Goal: Information Seeking & Learning: Learn about a topic

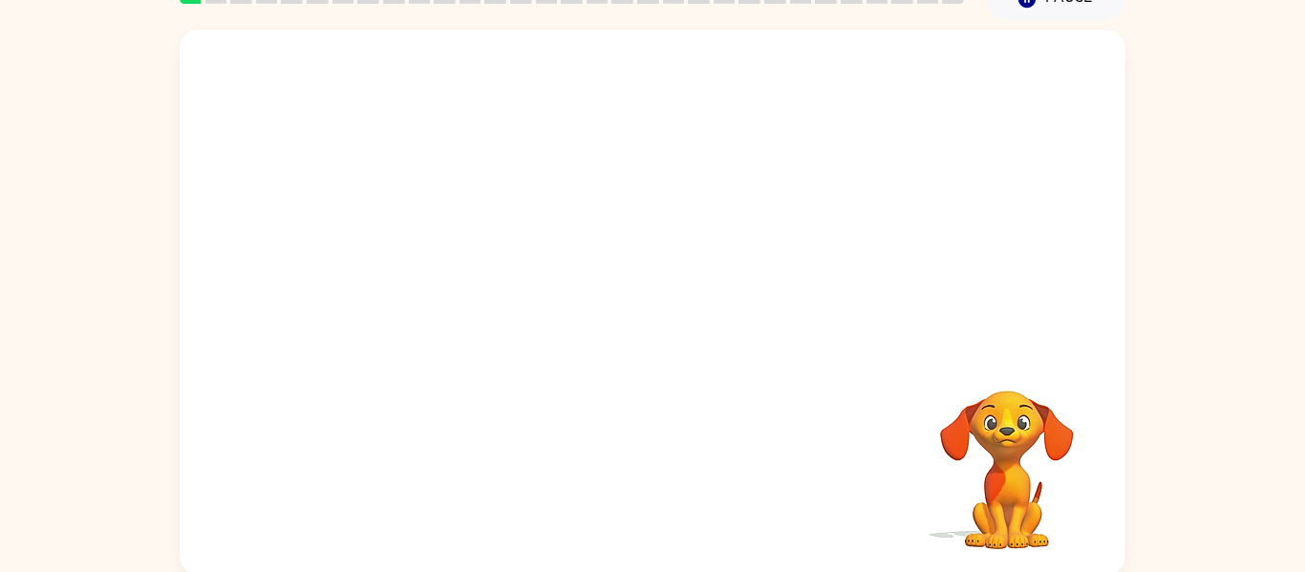
scroll to position [99, 0]
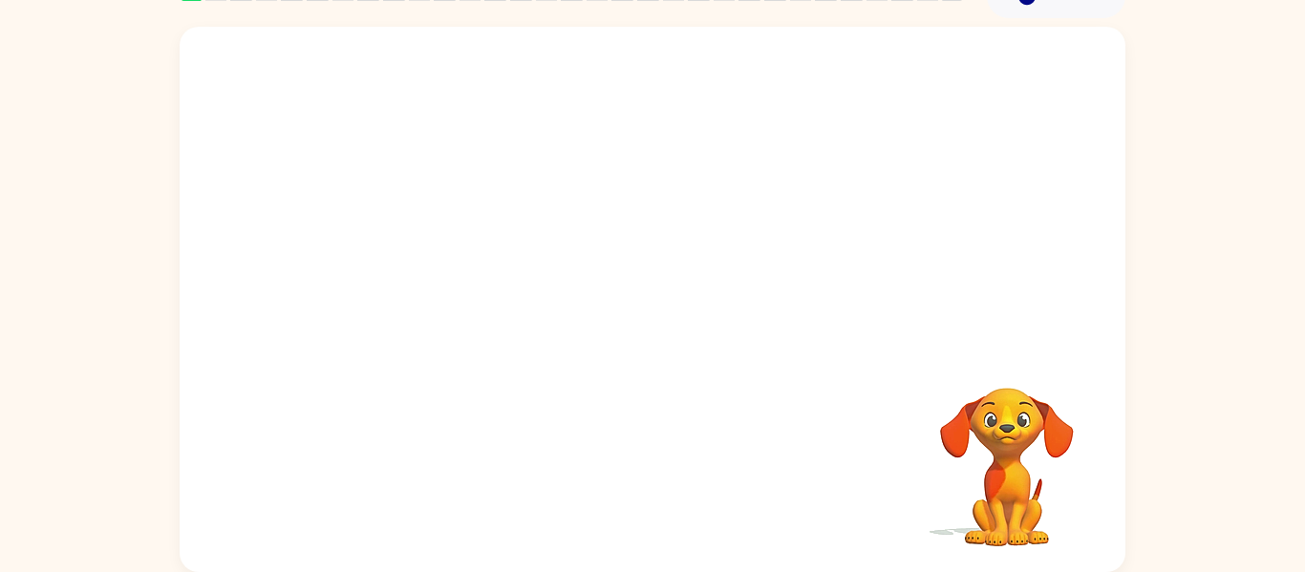
click at [422, 266] on video "Your browser must support playing .mp4 files to use Literably. Please try using…" at bounding box center [653, 187] width 946 height 321
click at [487, 258] on video "Your browser must support playing .mp4 files to use Literably. Please try using…" at bounding box center [653, 187] width 946 height 321
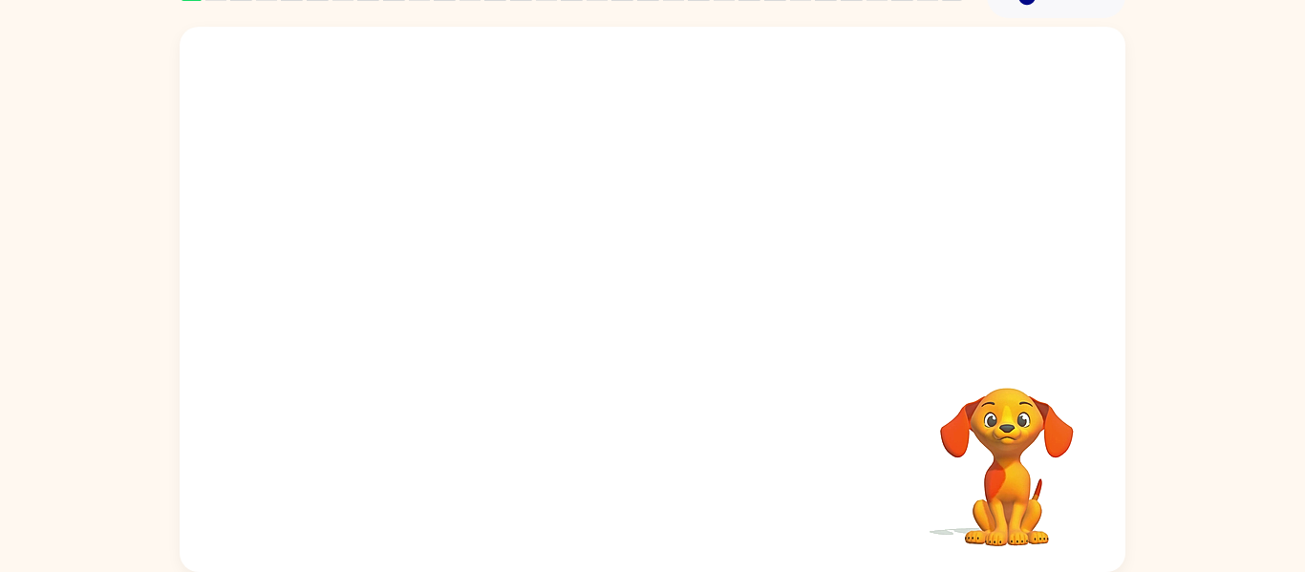
click at [487, 258] on video "Your browser must support playing .mp4 files to use Literably. Please try using…" at bounding box center [653, 187] width 946 height 321
click at [904, 80] on video "Your browser must support playing .mp4 files to use Literably. Please try using…" at bounding box center [653, 187] width 946 height 321
click at [479, 253] on video "Your browser must support playing .mp4 files to use Literably. Please try using…" at bounding box center [653, 187] width 946 height 321
click at [666, 300] on div at bounding box center [653, 309] width 122 height 70
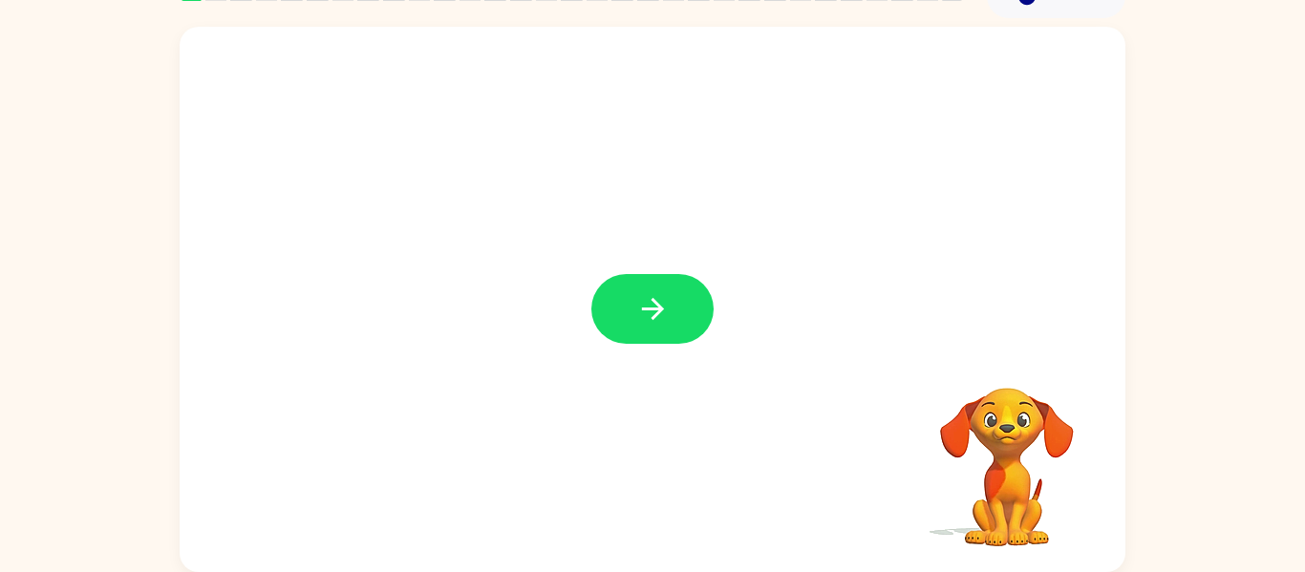
click at [666, 300] on icon "button" at bounding box center [652, 308] width 33 height 33
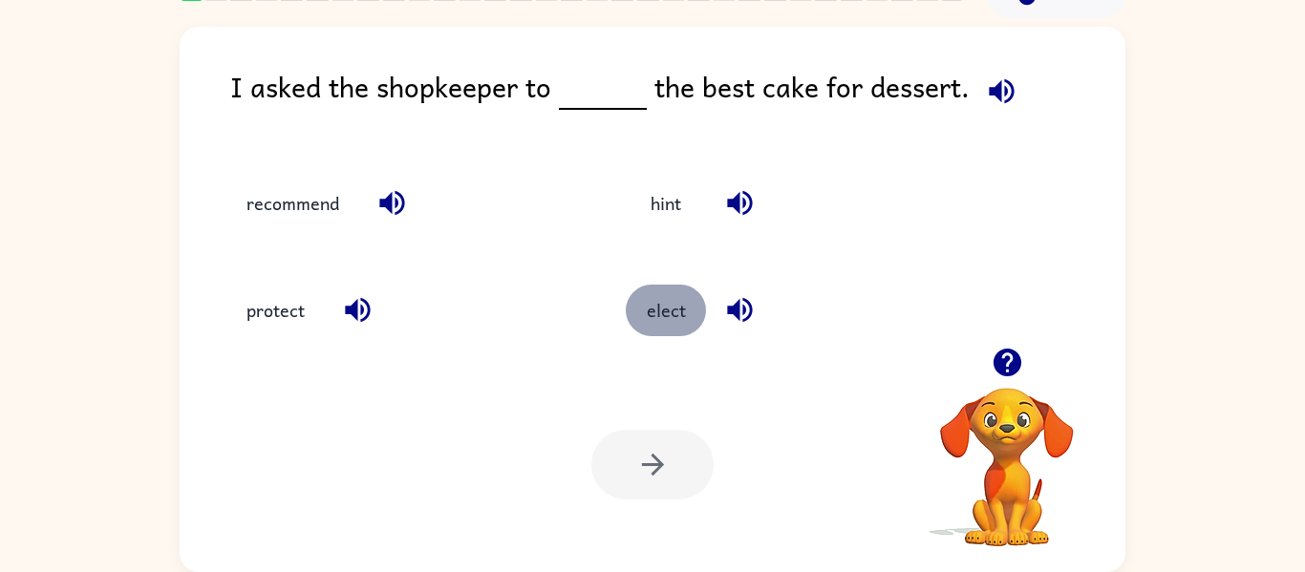
click at [664, 311] on button "elect" at bounding box center [666, 311] width 80 height 52
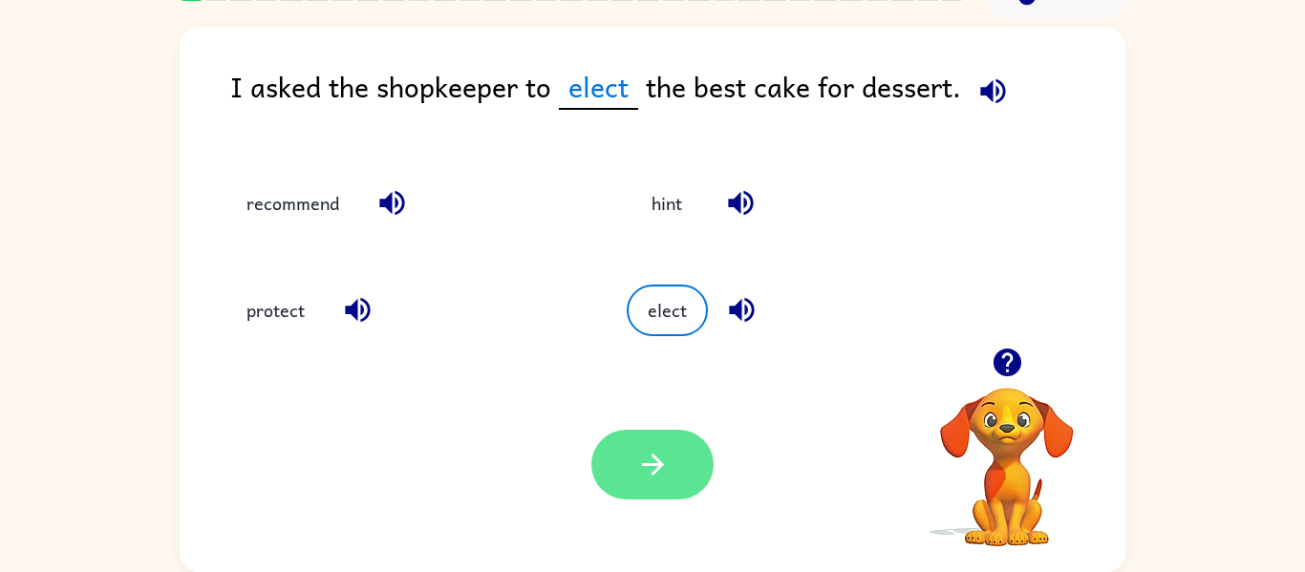
click at [668, 469] on icon "button" at bounding box center [652, 464] width 33 height 33
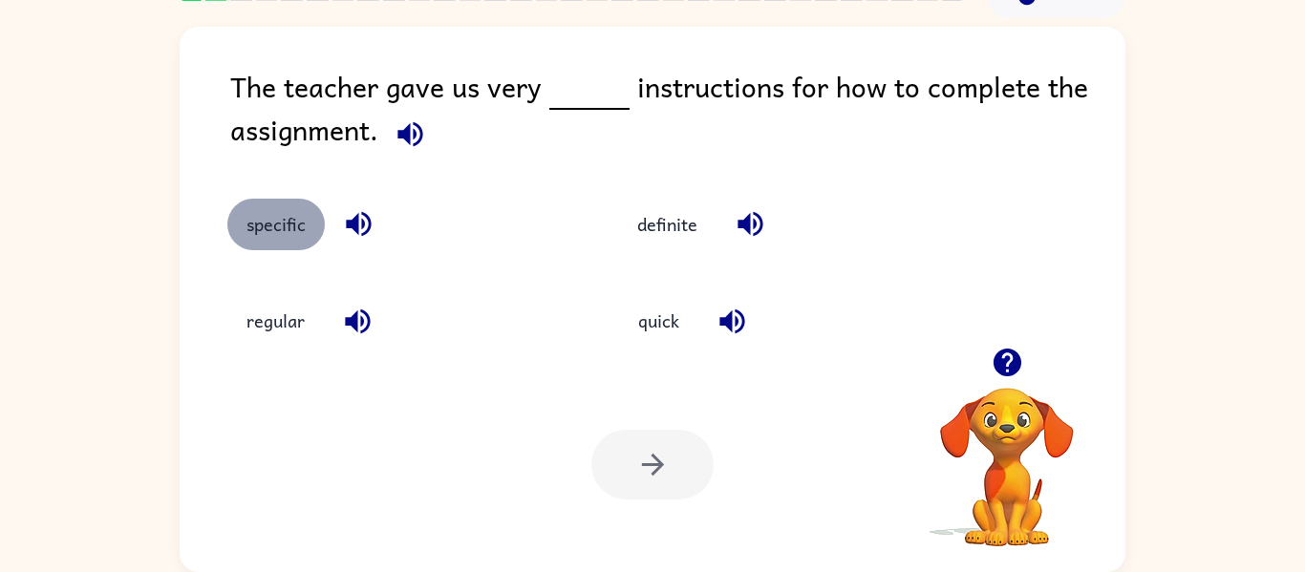
click at [299, 224] on button "specific" at bounding box center [275, 225] width 97 height 52
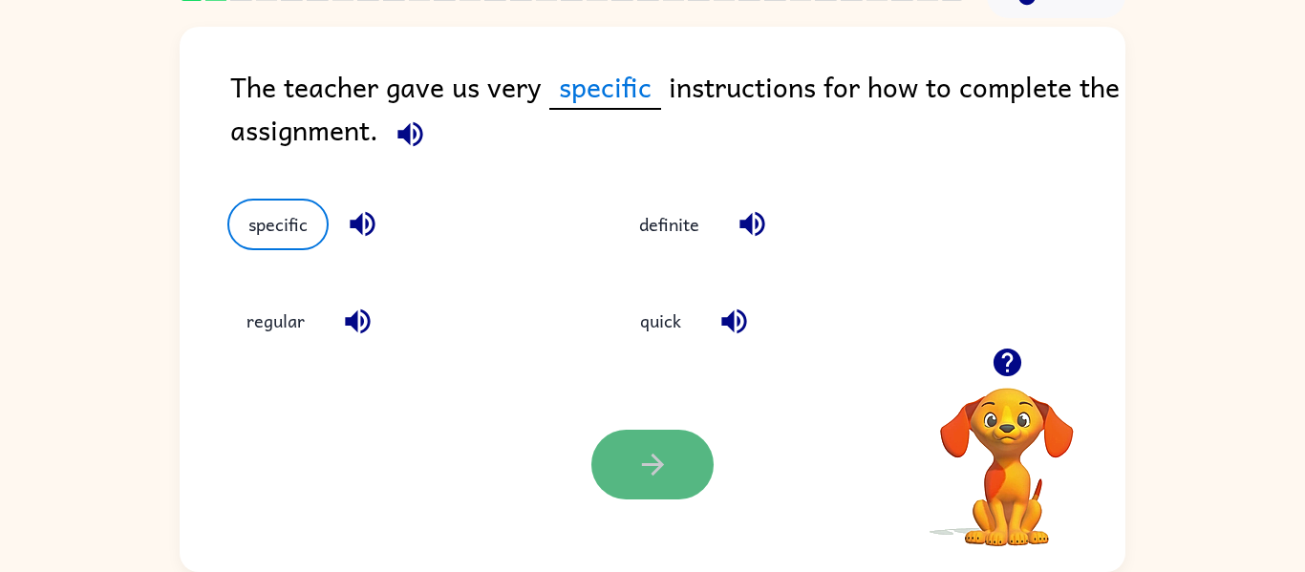
click at [694, 463] on button "button" at bounding box center [653, 465] width 122 height 70
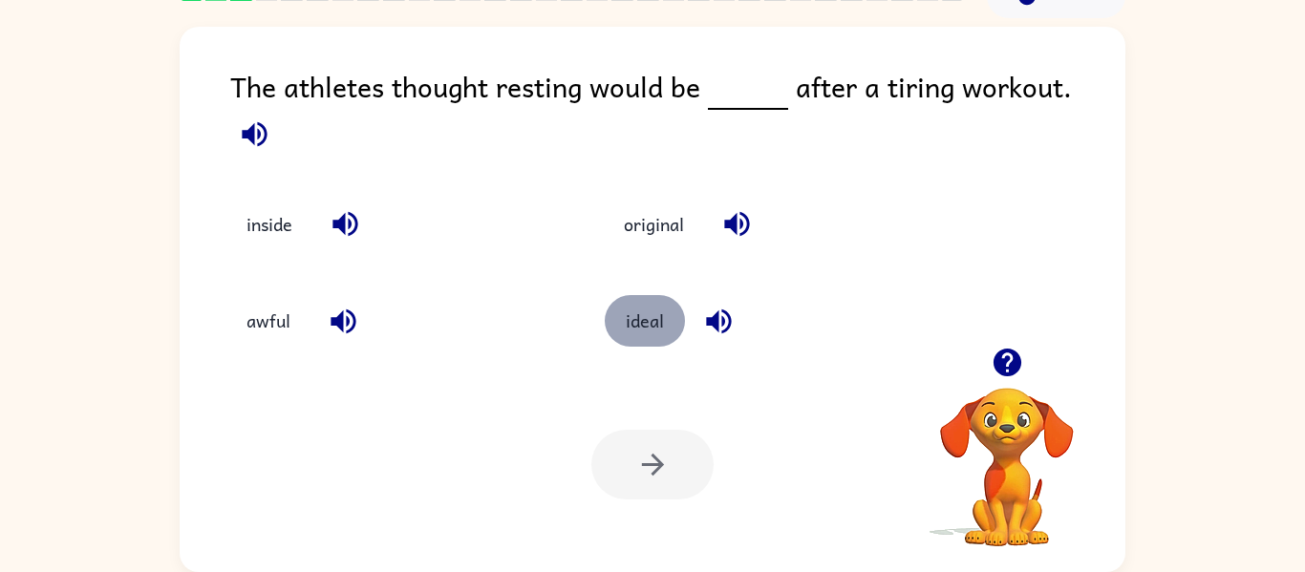
click at [623, 315] on button "ideal" at bounding box center [645, 321] width 80 height 52
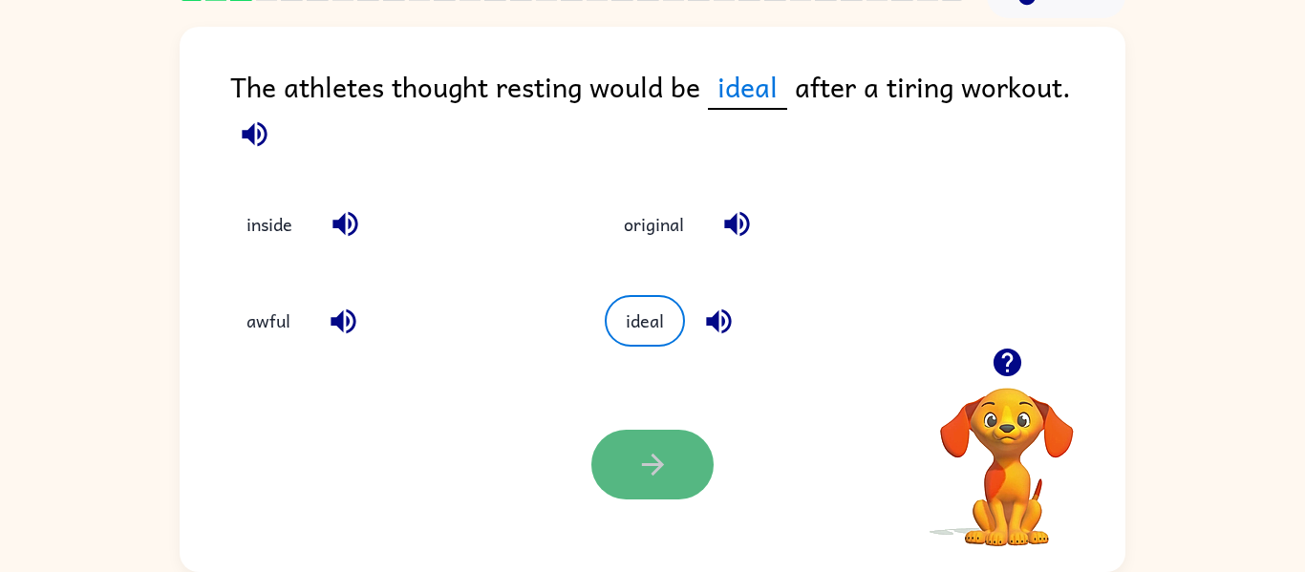
click at [629, 430] on button "button" at bounding box center [653, 465] width 122 height 70
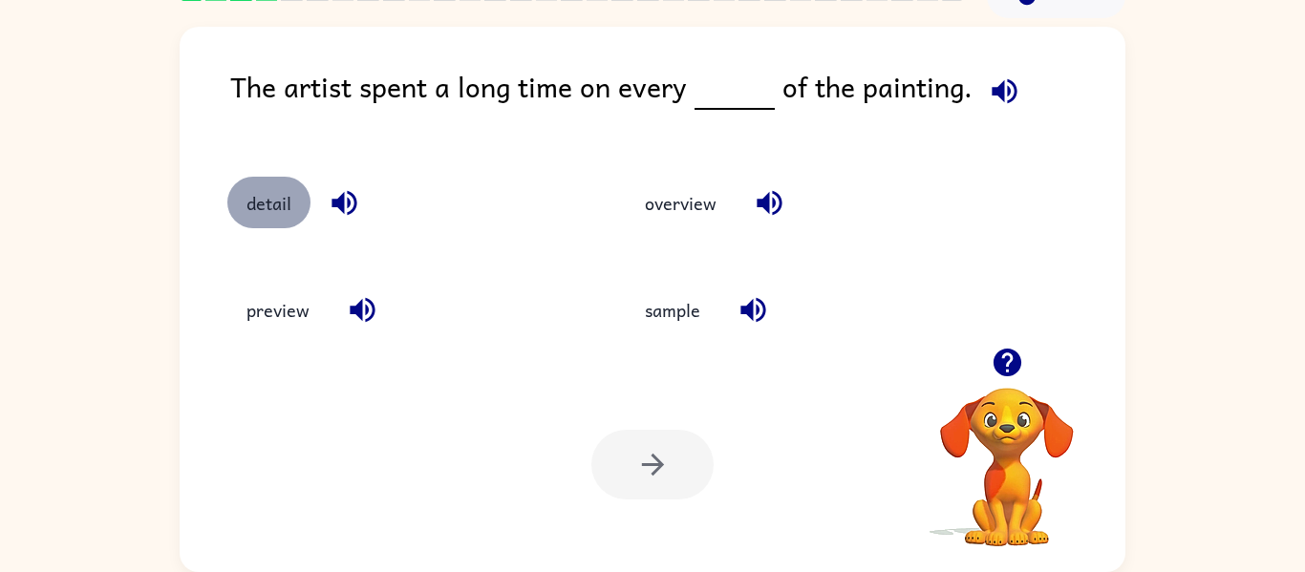
click at [287, 205] on button "detail" at bounding box center [268, 203] width 83 height 52
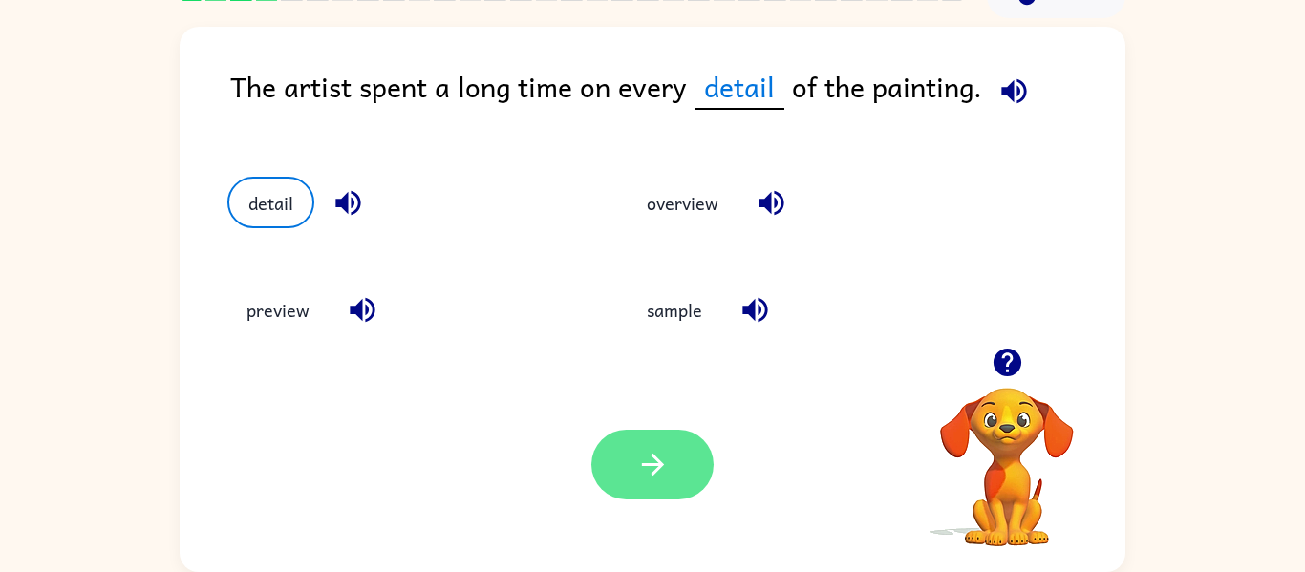
click at [647, 442] on button "button" at bounding box center [653, 465] width 122 height 70
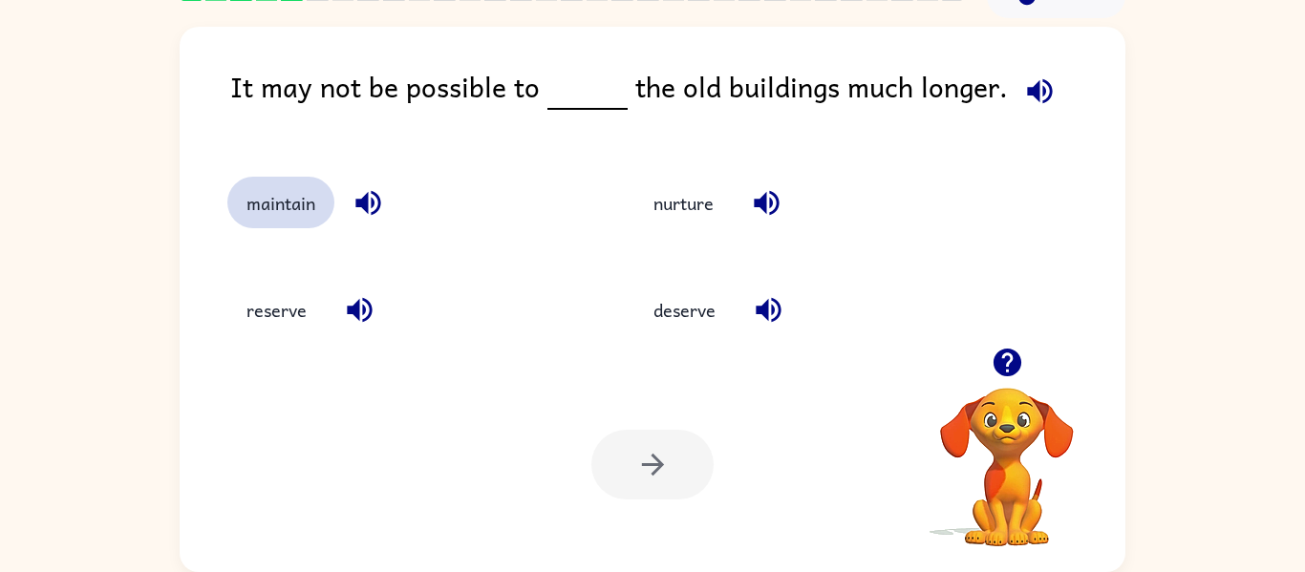
click at [295, 219] on button "maintain" at bounding box center [280, 203] width 107 height 52
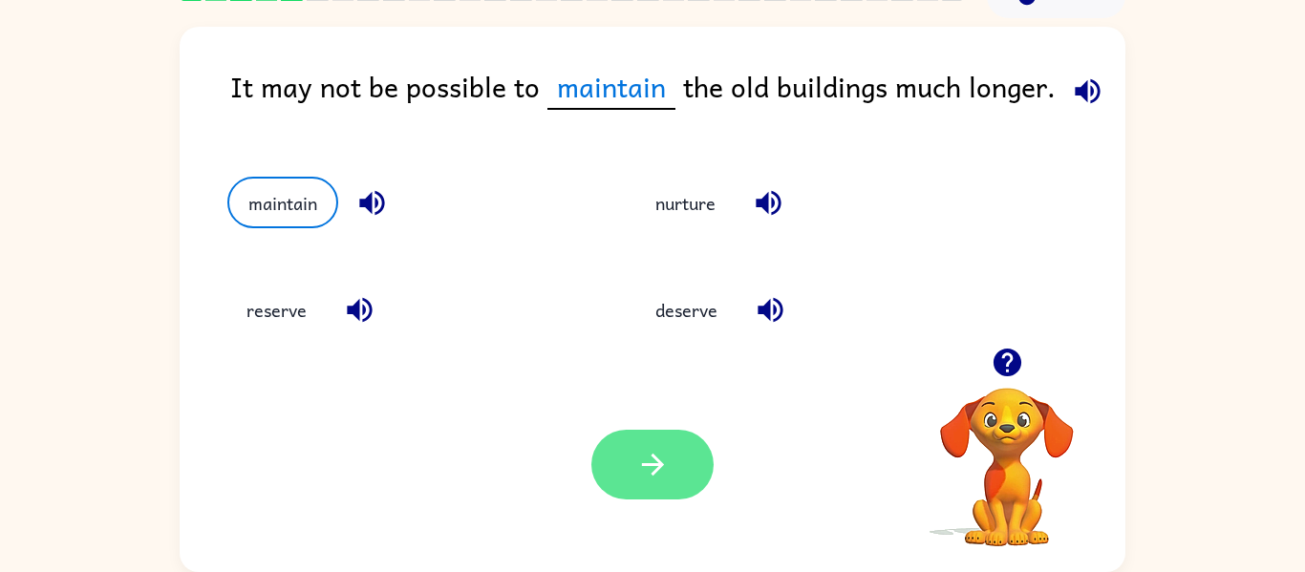
click at [673, 449] on button "button" at bounding box center [653, 465] width 122 height 70
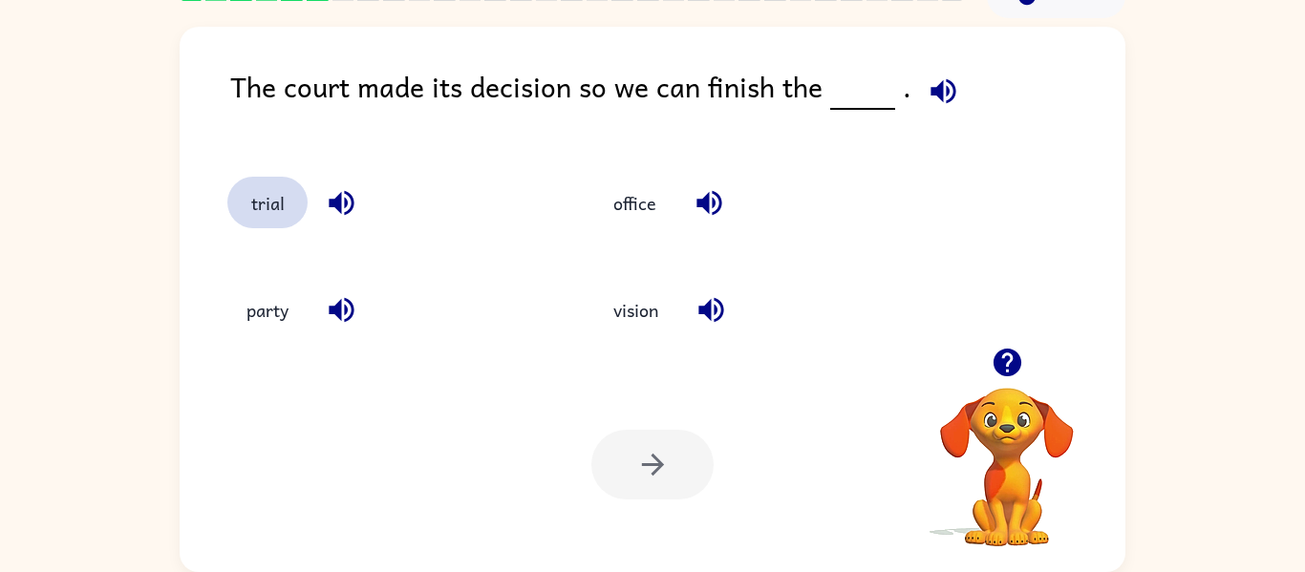
click at [283, 203] on button "trial" at bounding box center [267, 203] width 80 height 52
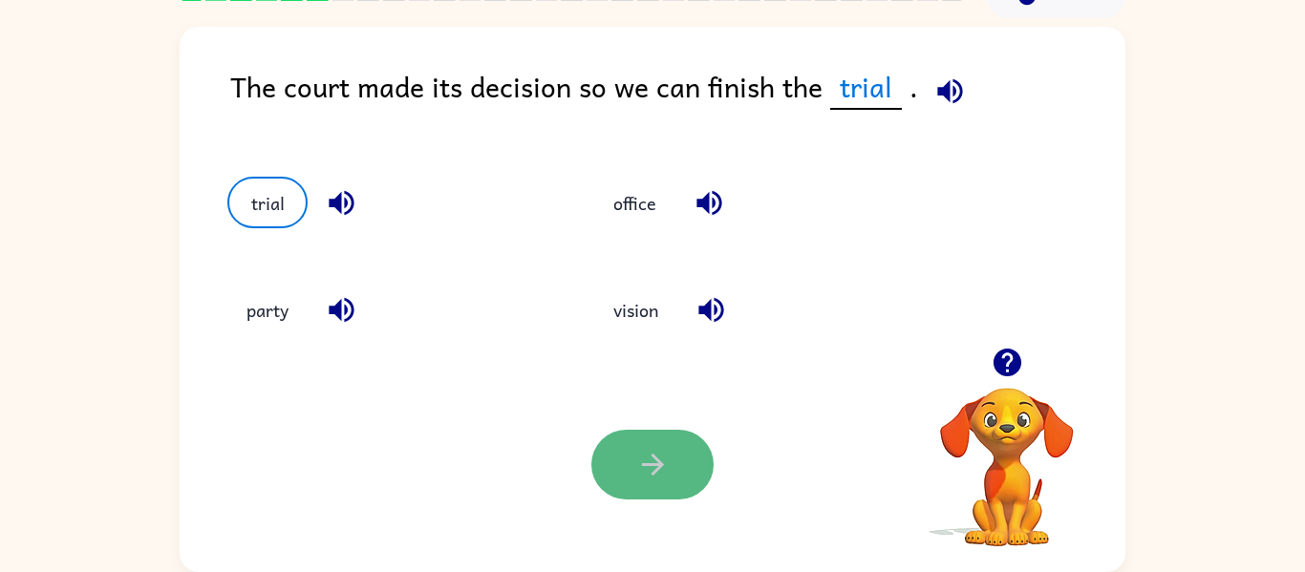
click at [644, 471] on icon "button" at bounding box center [652, 464] width 33 height 33
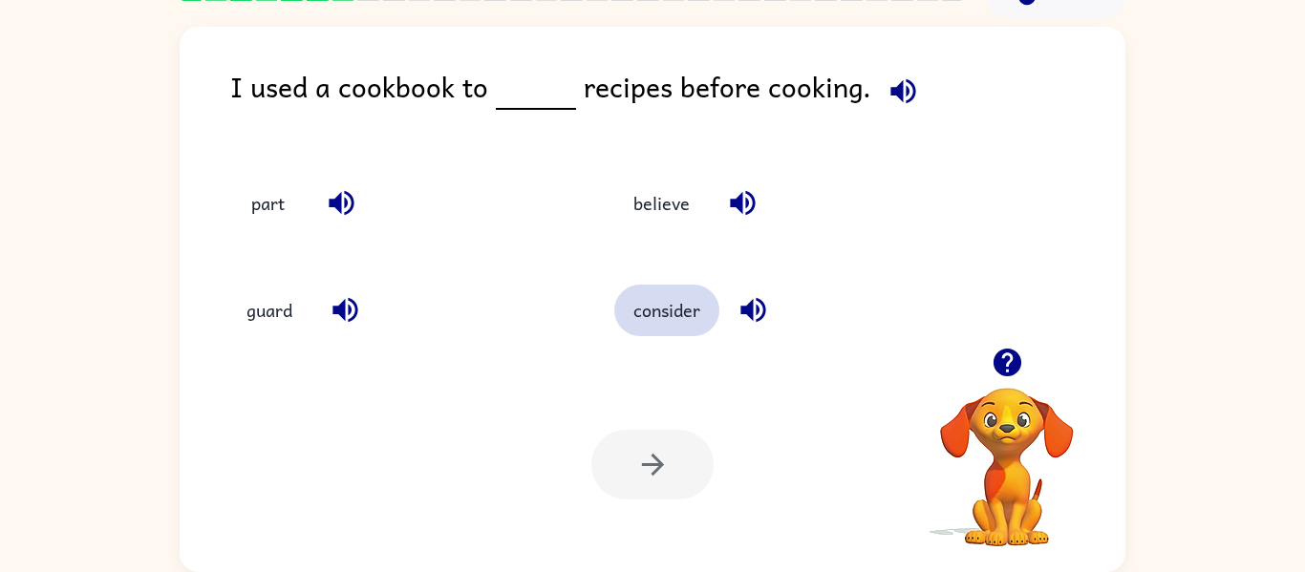
click at [685, 317] on button "consider" at bounding box center [666, 311] width 105 height 52
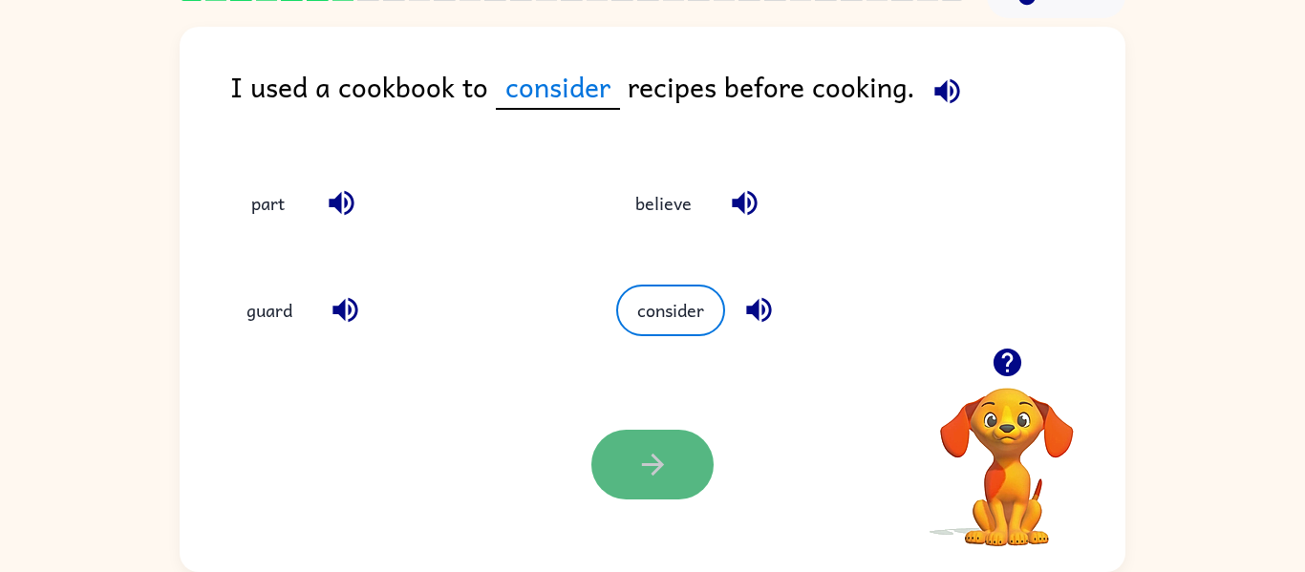
click at [638, 450] on icon "button" at bounding box center [652, 464] width 33 height 33
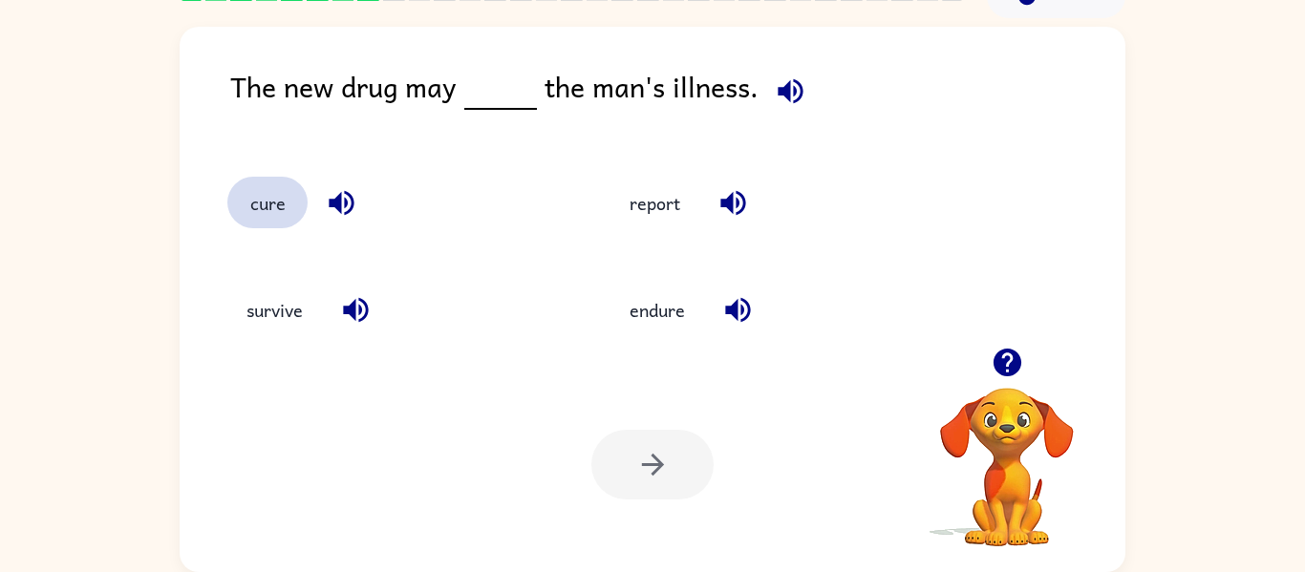
click at [284, 204] on button "cure" at bounding box center [267, 203] width 80 height 52
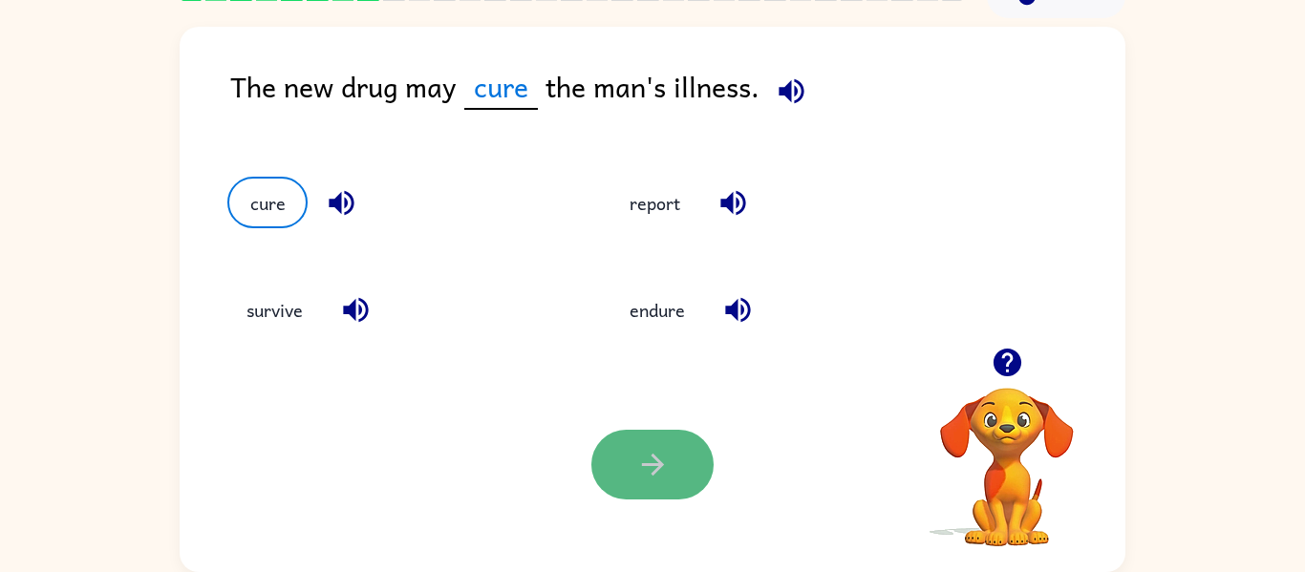
click at [695, 480] on button "button" at bounding box center [653, 465] width 122 height 70
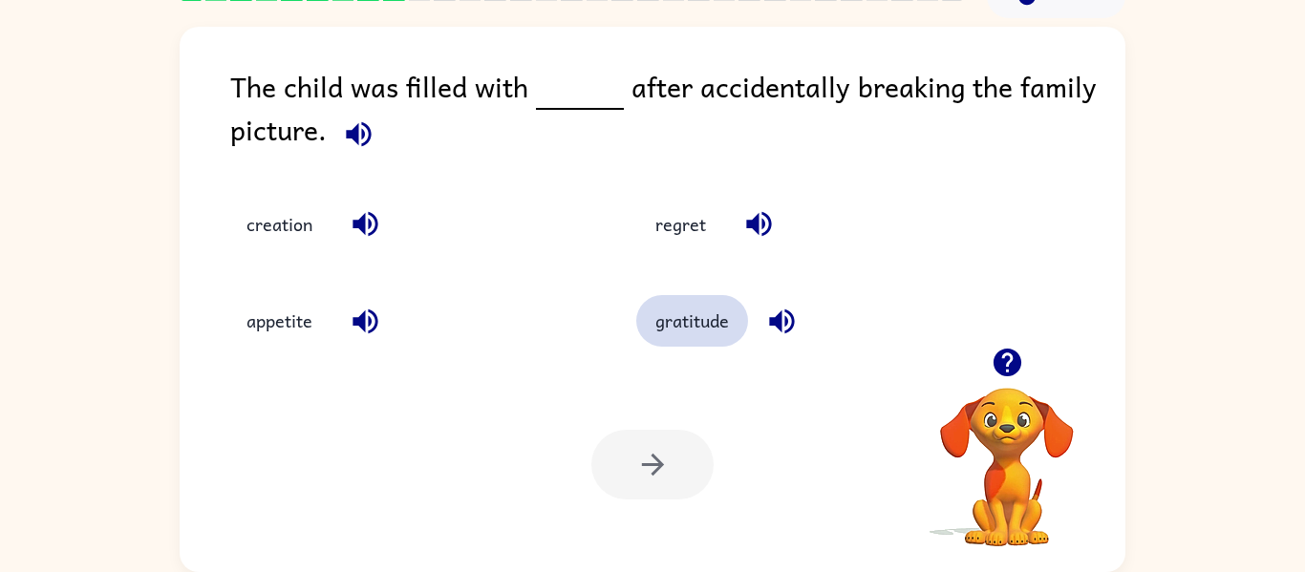
click at [680, 328] on button "gratitude" at bounding box center [692, 321] width 112 height 52
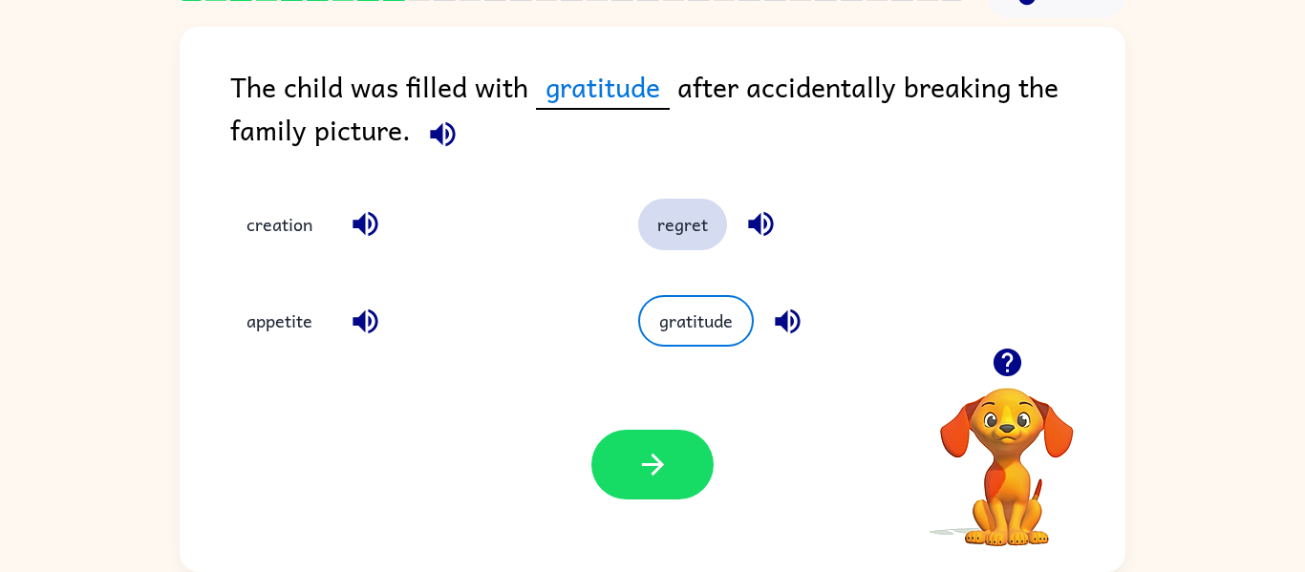
click at [657, 235] on button "regret" at bounding box center [682, 225] width 89 height 52
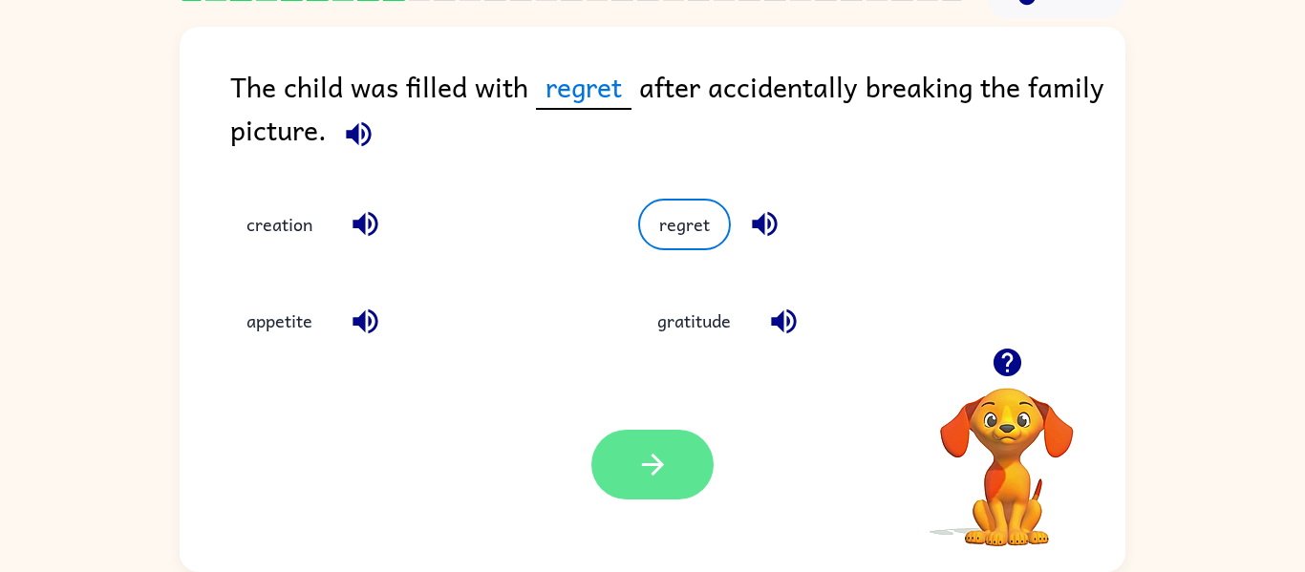
click at [657, 461] on icon "button" at bounding box center [652, 465] width 22 height 22
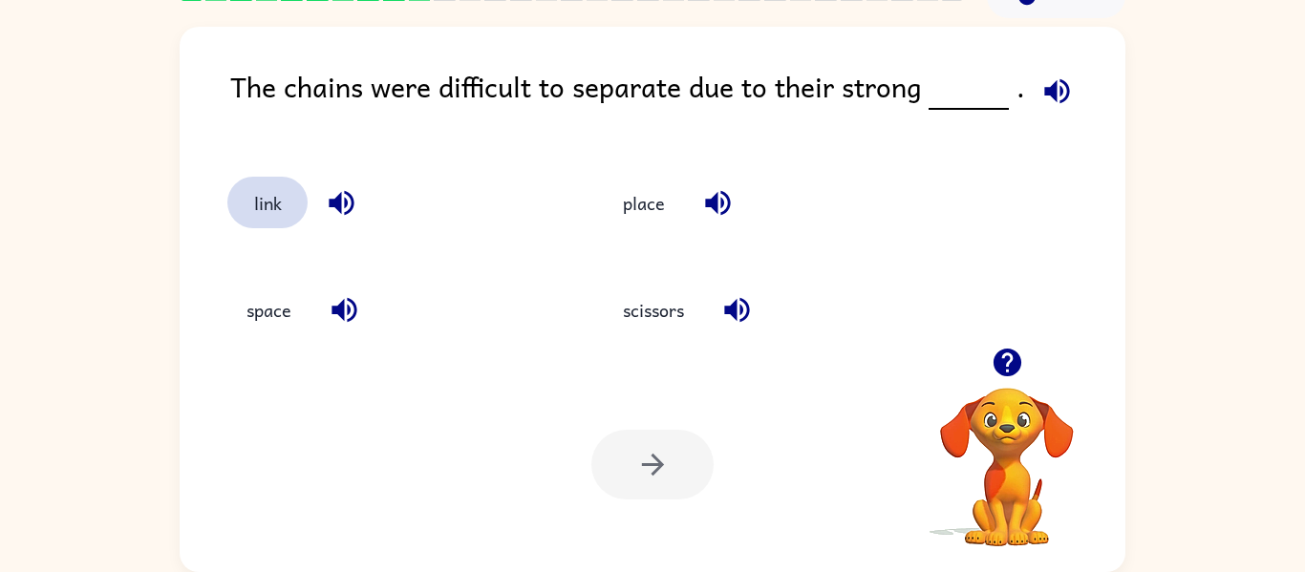
click at [274, 196] on button "link" at bounding box center [267, 203] width 80 height 52
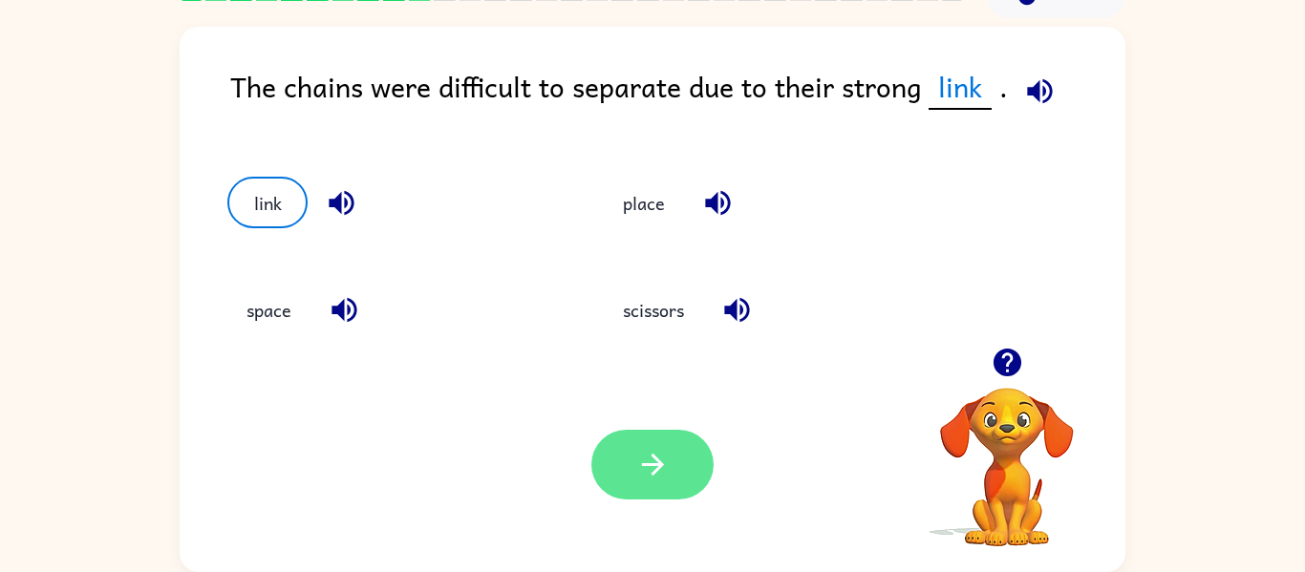
click at [650, 471] on icon "button" at bounding box center [652, 464] width 33 height 33
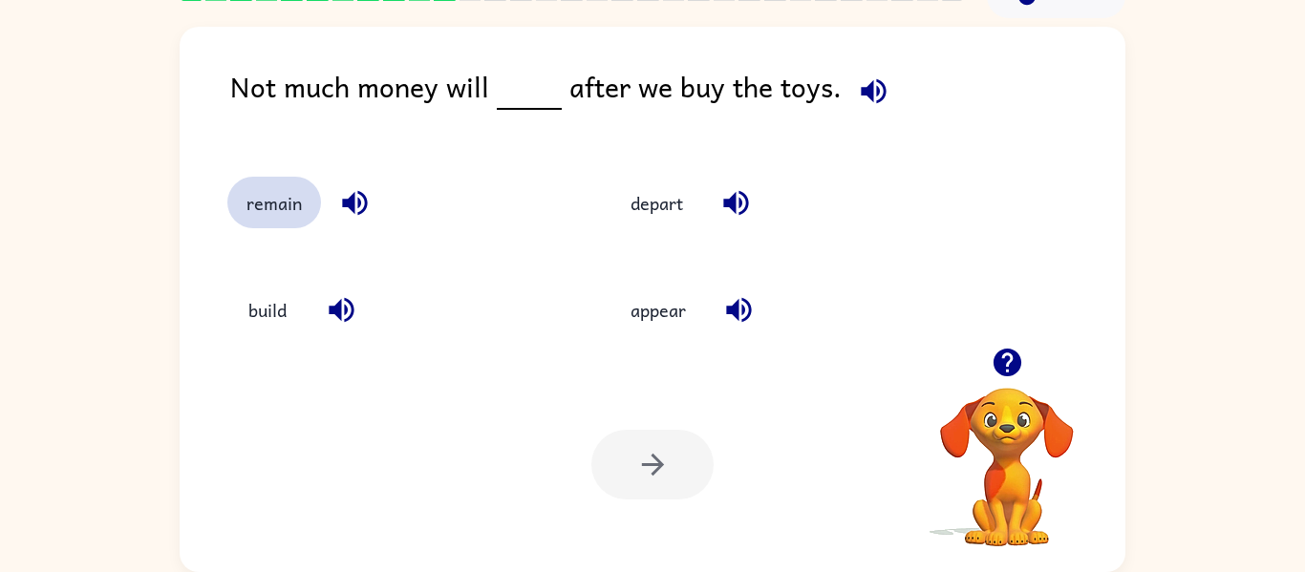
click at [281, 205] on button "remain" at bounding box center [274, 203] width 94 height 52
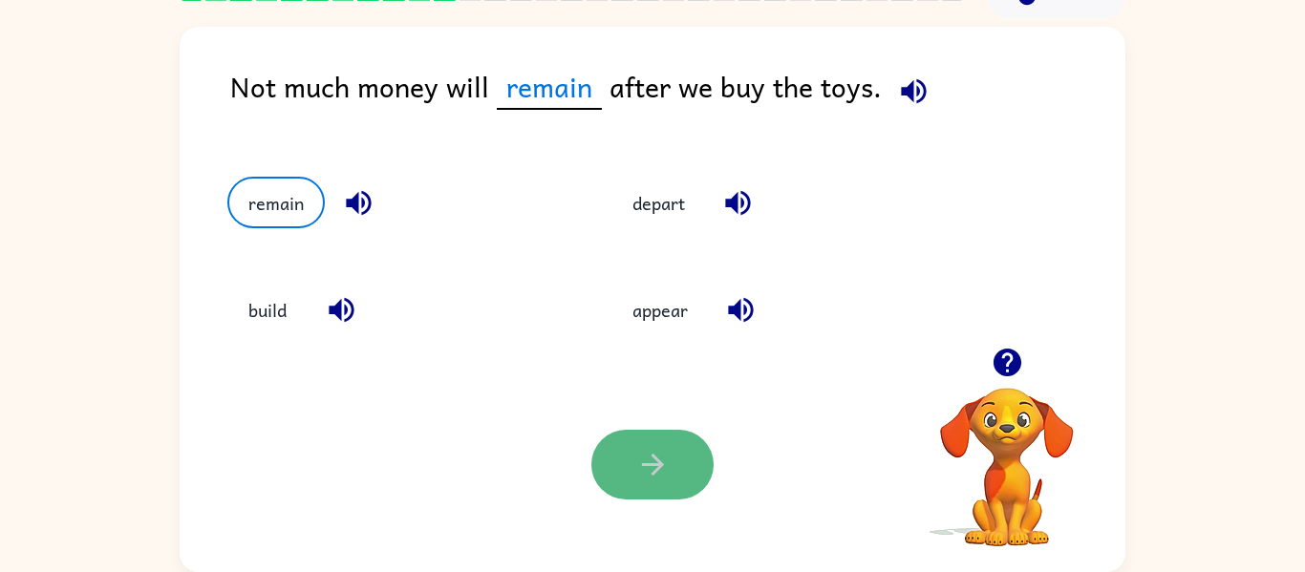
click at [625, 444] on button "button" at bounding box center [653, 465] width 122 height 70
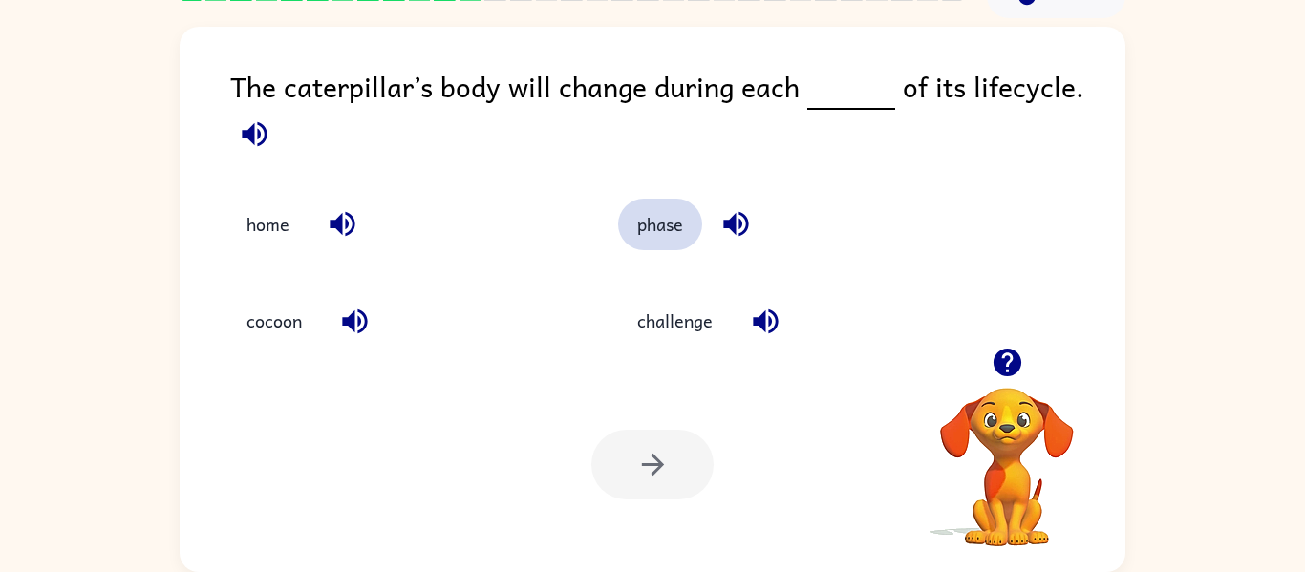
click at [670, 246] on button "phase" at bounding box center [660, 225] width 84 height 52
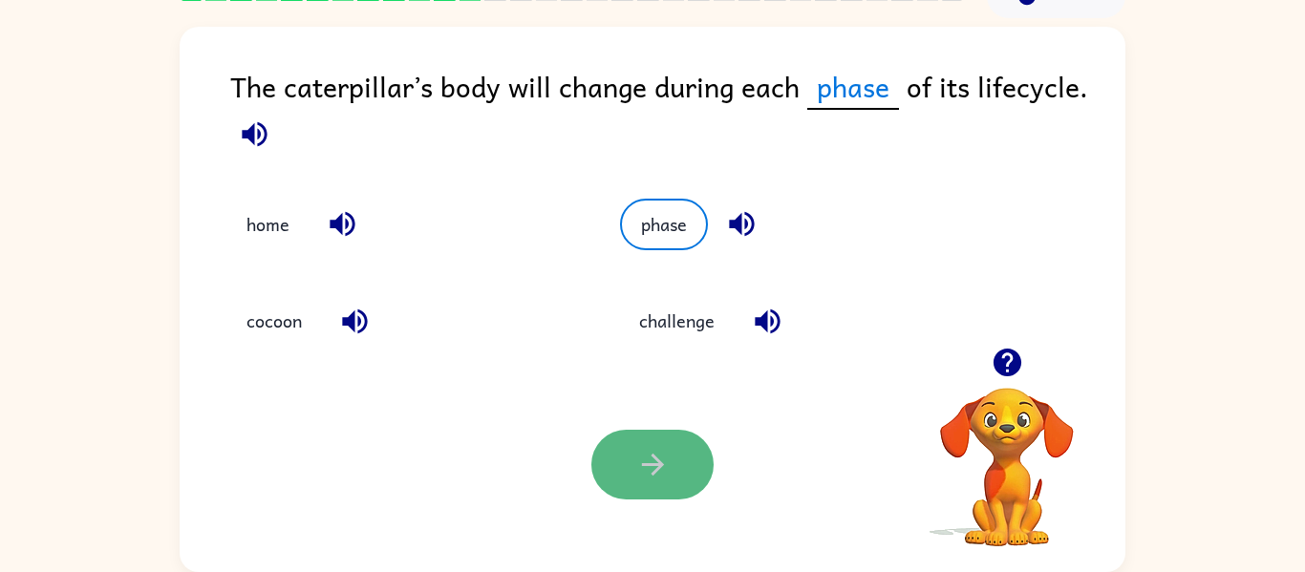
click at [640, 463] on icon "button" at bounding box center [652, 464] width 33 height 33
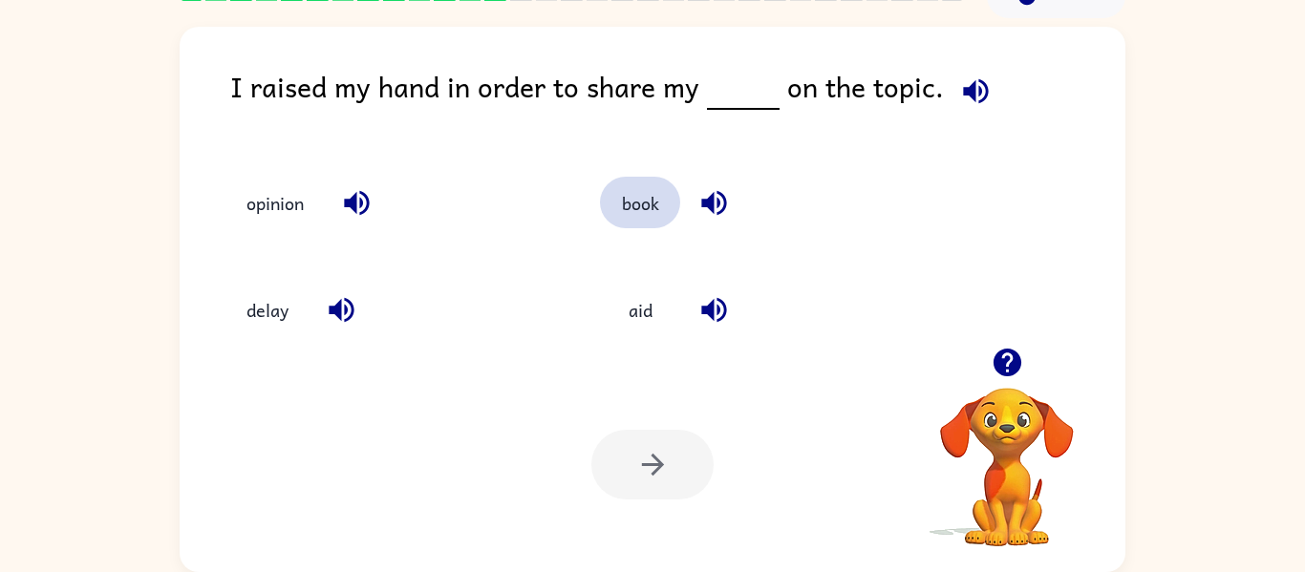
click at [654, 200] on button "book" at bounding box center [640, 203] width 80 height 52
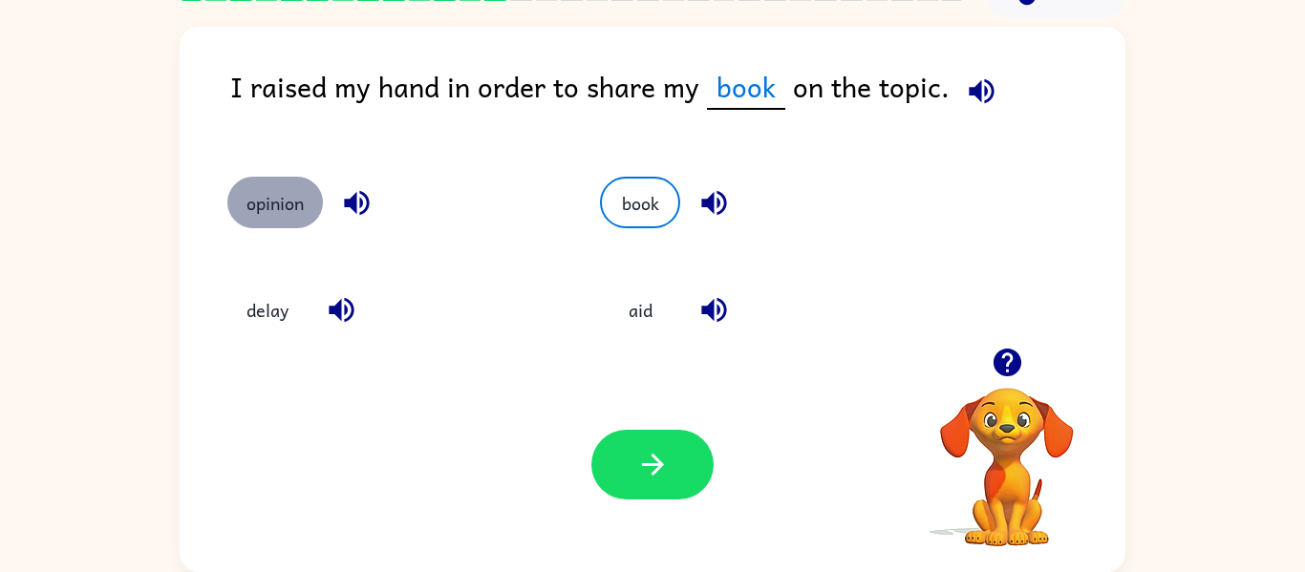
click at [299, 207] on button "opinion" at bounding box center [275, 203] width 96 height 52
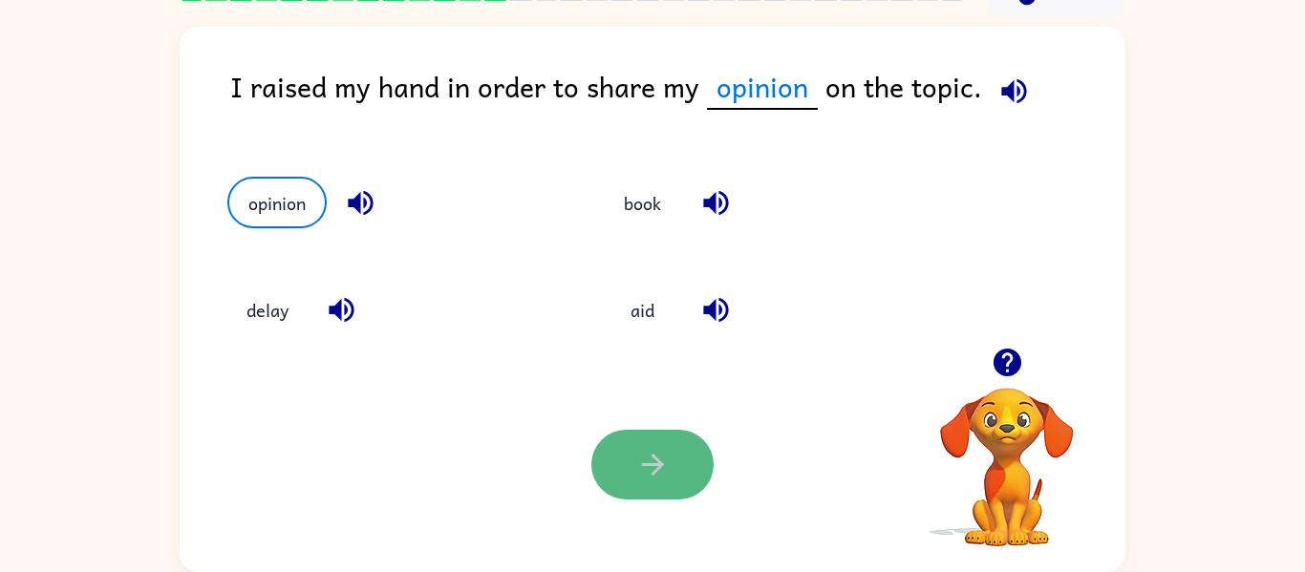
click at [696, 475] on button "button" at bounding box center [653, 465] width 122 height 70
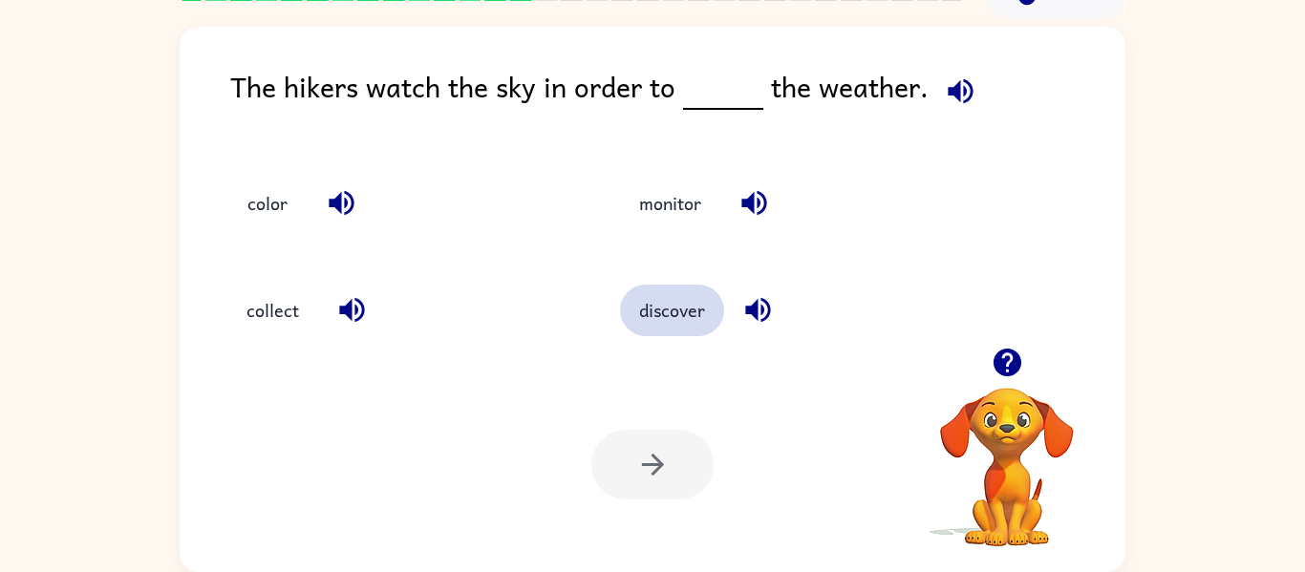
click at [679, 312] on button "discover" at bounding box center [672, 311] width 104 height 52
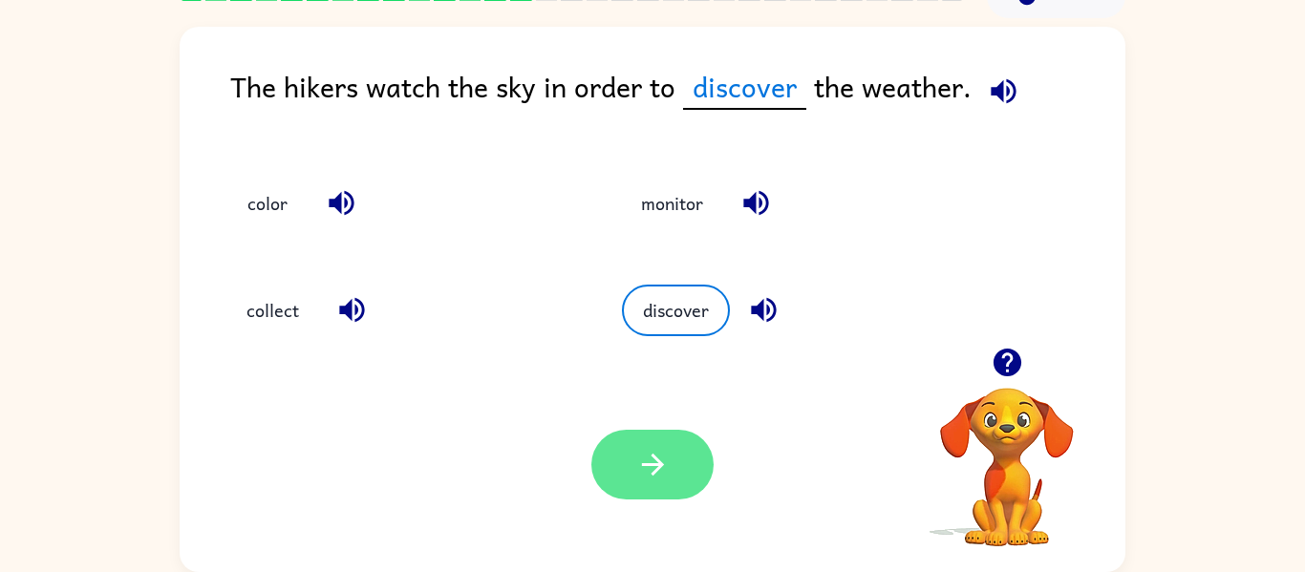
click at [650, 469] on icon "button" at bounding box center [652, 464] width 33 height 33
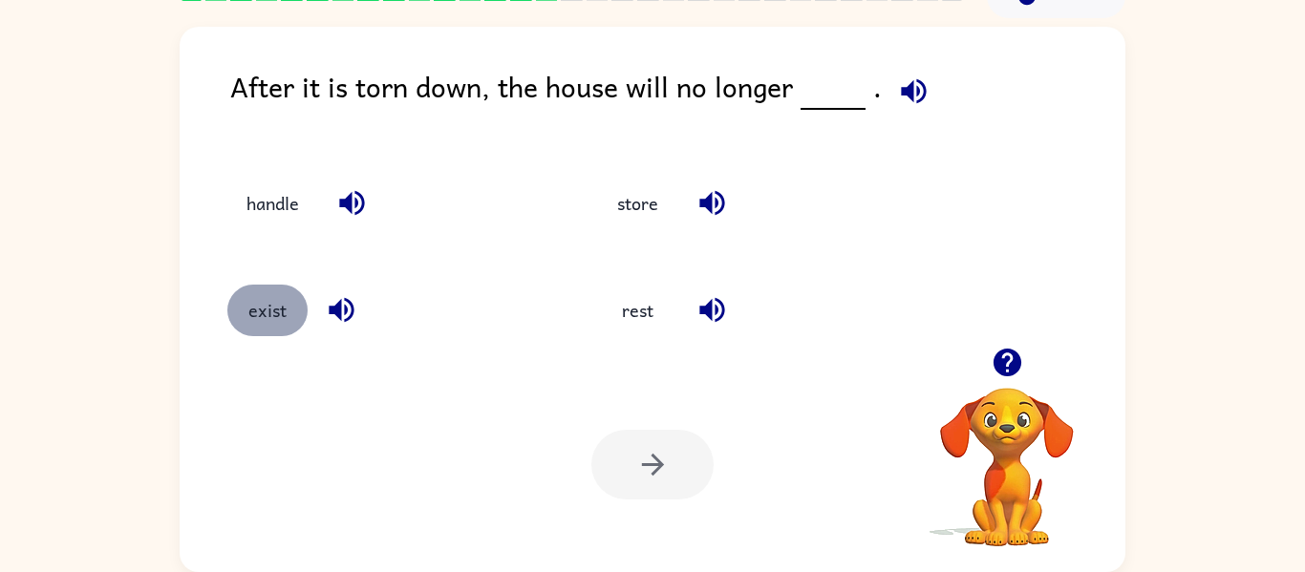
click at [266, 304] on button "exist" at bounding box center [267, 311] width 80 height 52
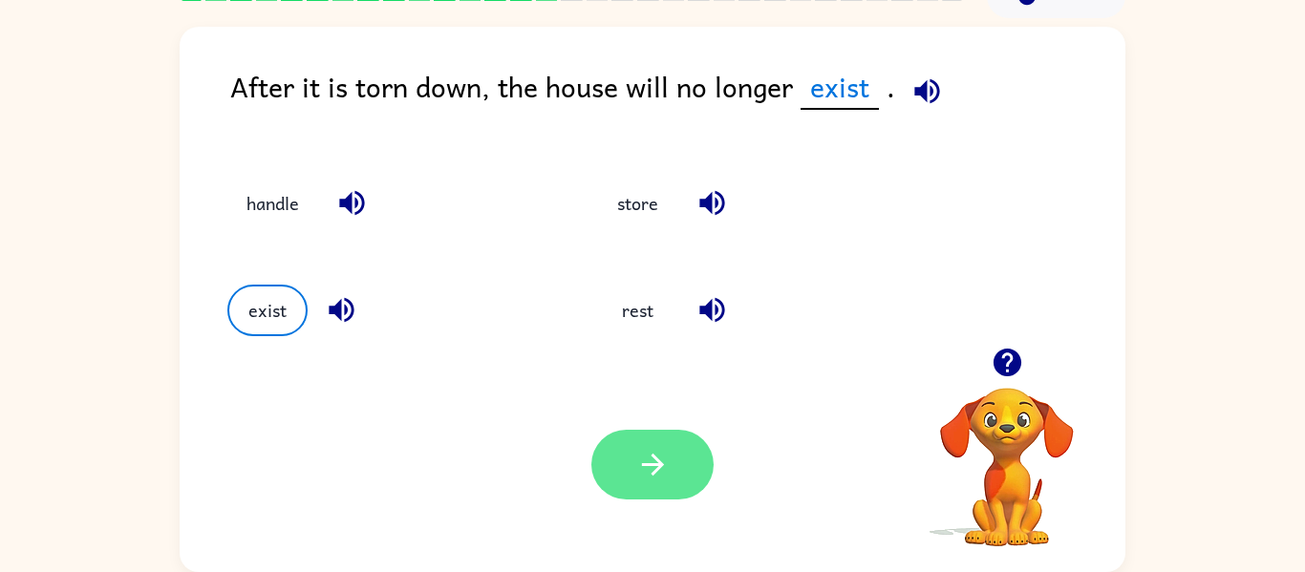
click at [690, 464] on button "button" at bounding box center [653, 465] width 122 height 70
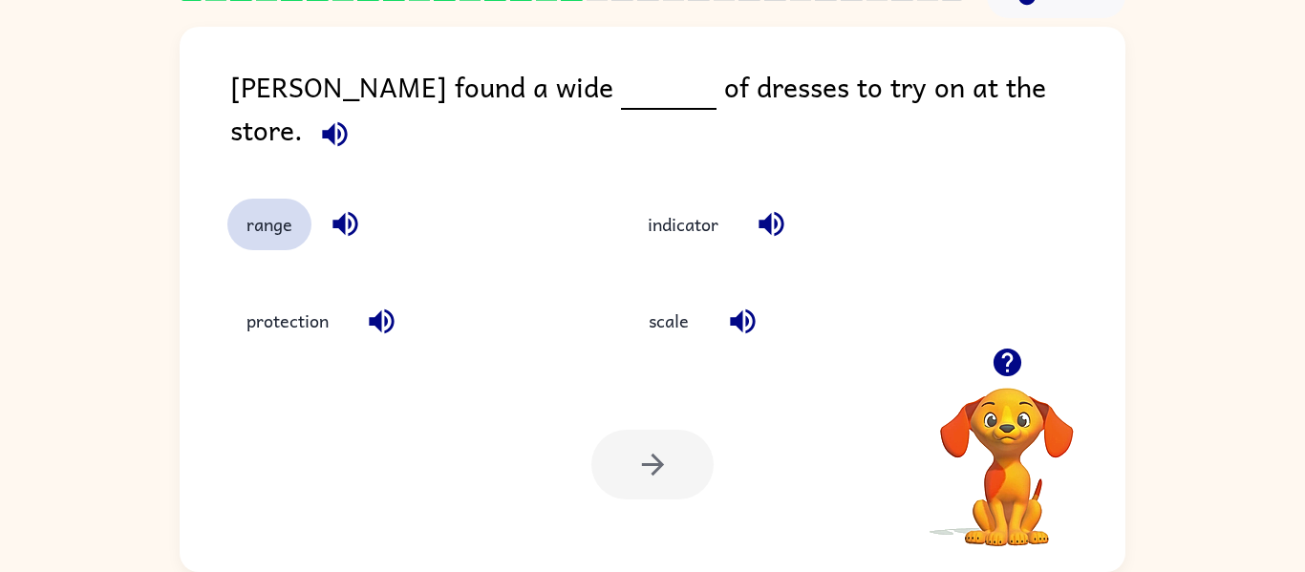
click at [266, 209] on button "range" at bounding box center [269, 225] width 84 height 52
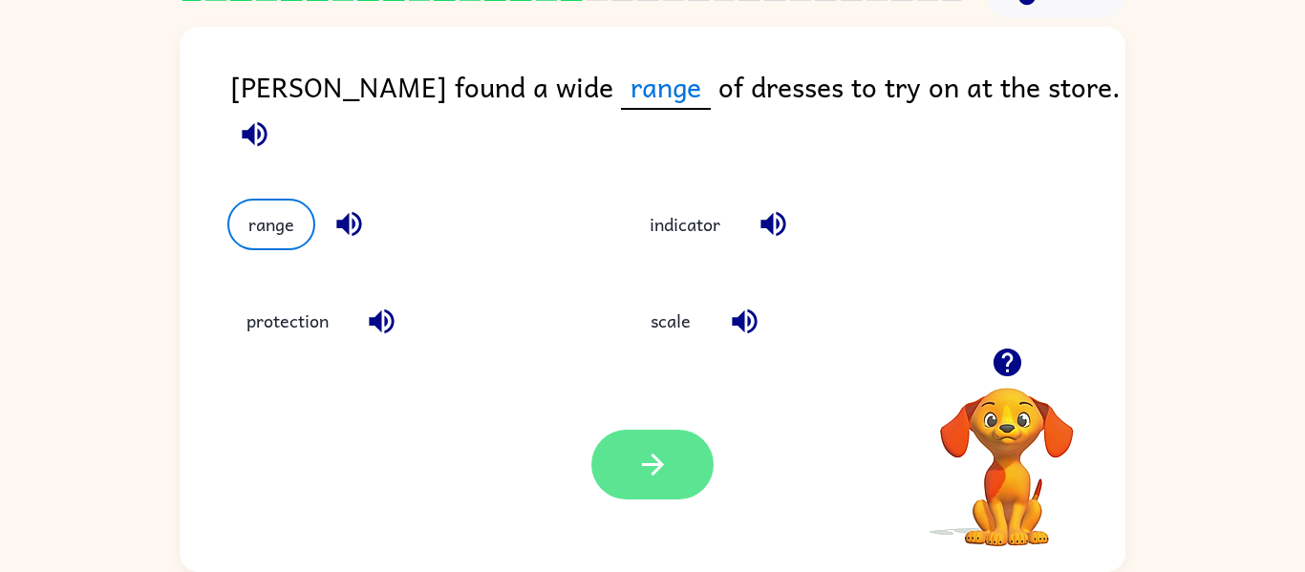
click at [656, 468] on icon "button" at bounding box center [652, 464] width 33 height 33
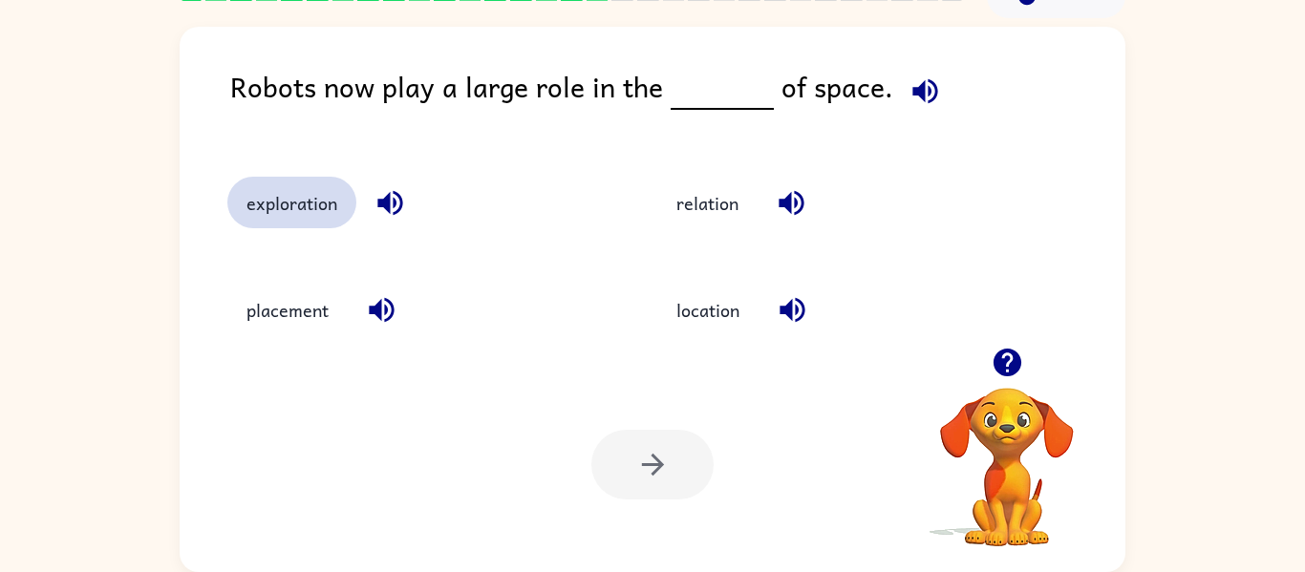
click at [297, 199] on button "exploration" at bounding box center [291, 203] width 129 height 52
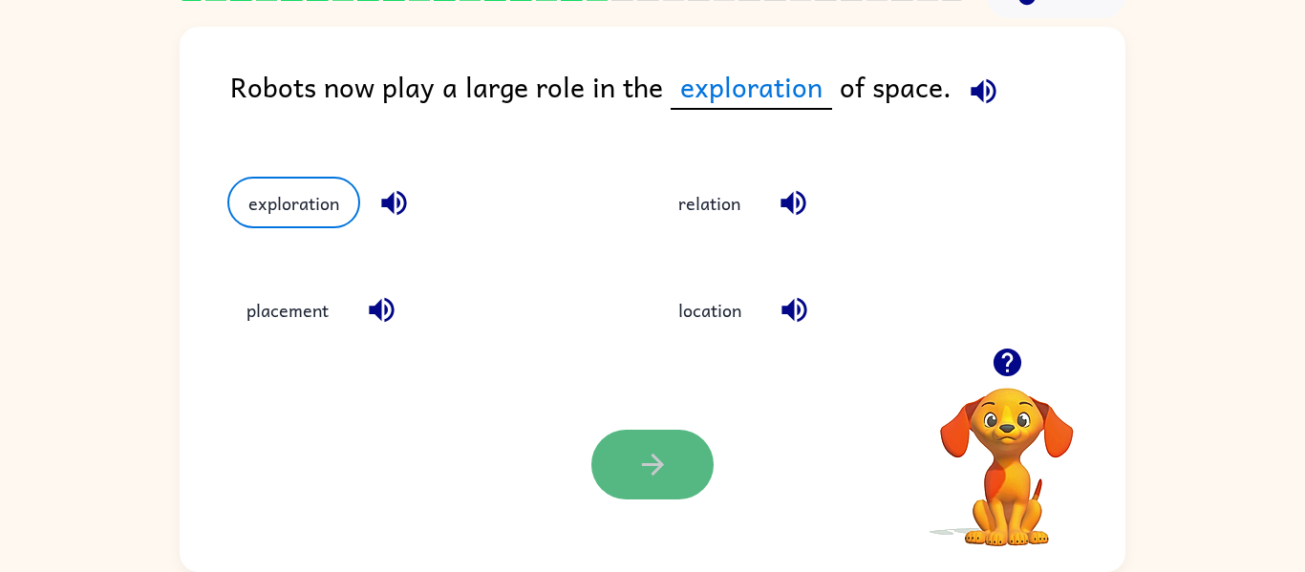
click at [647, 453] on icon "button" at bounding box center [652, 464] width 33 height 33
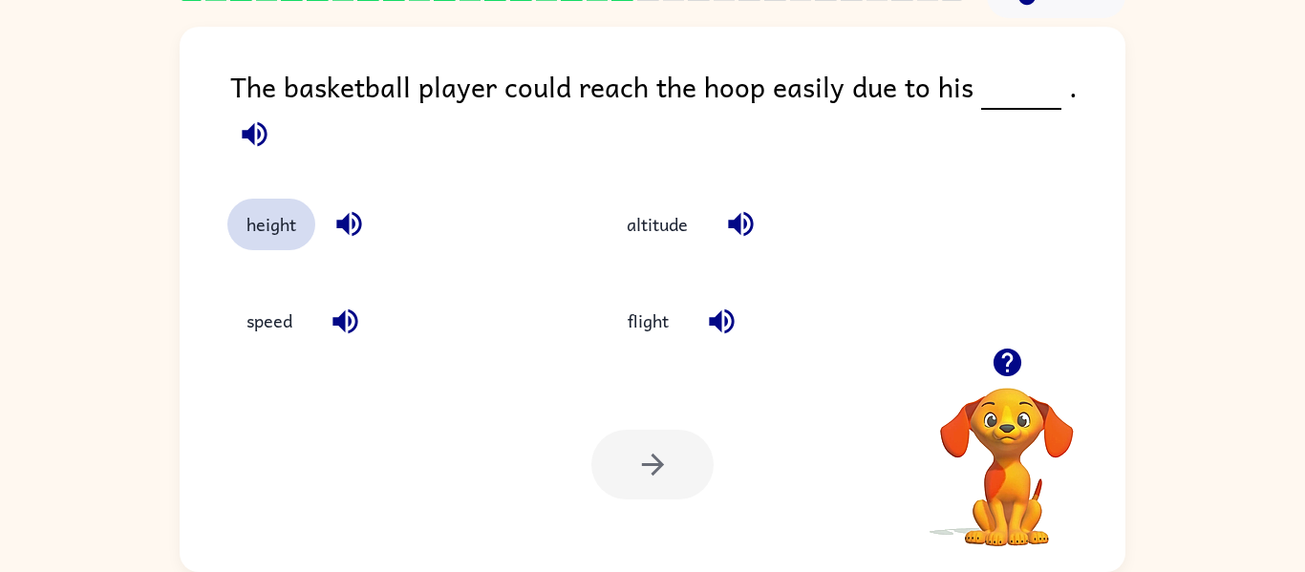
click at [271, 216] on button "height" at bounding box center [271, 225] width 88 height 52
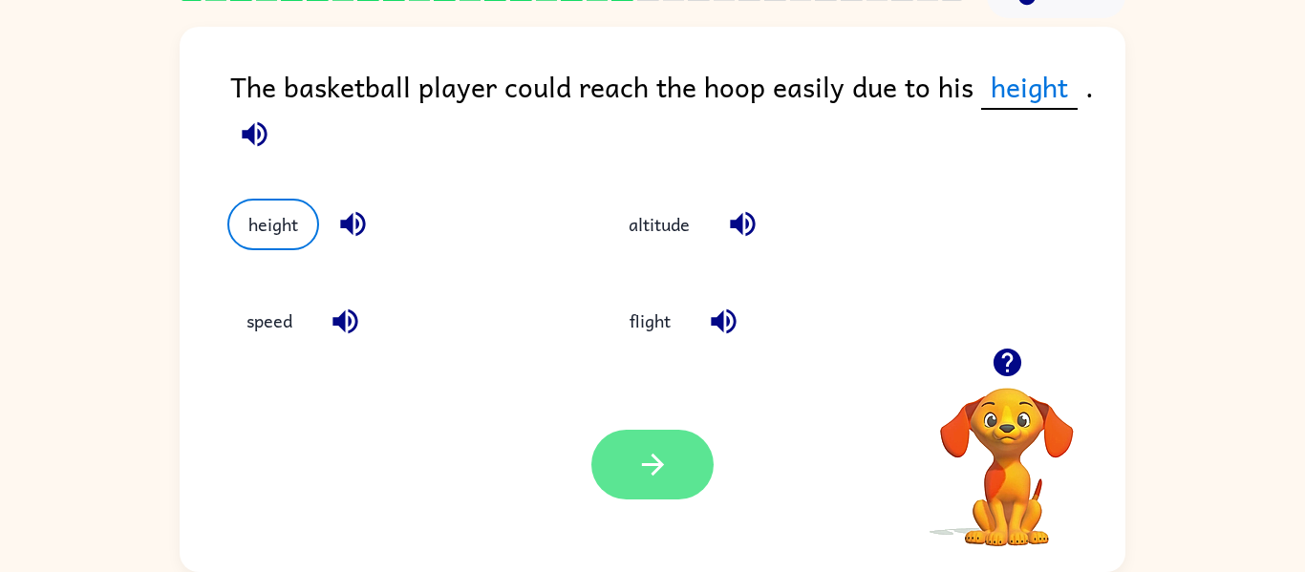
click at [659, 460] on icon "button" at bounding box center [652, 464] width 33 height 33
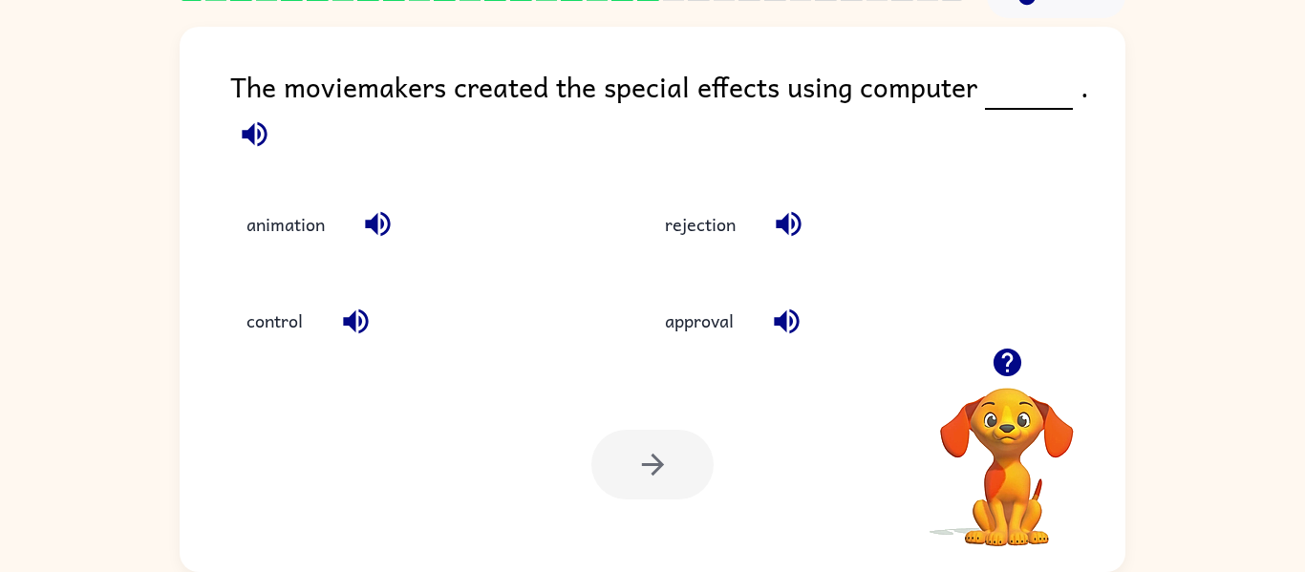
click at [594, 298] on div "control" at bounding box center [414, 321] width 375 height 52
click at [281, 221] on button "animation" at bounding box center [285, 225] width 117 height 52
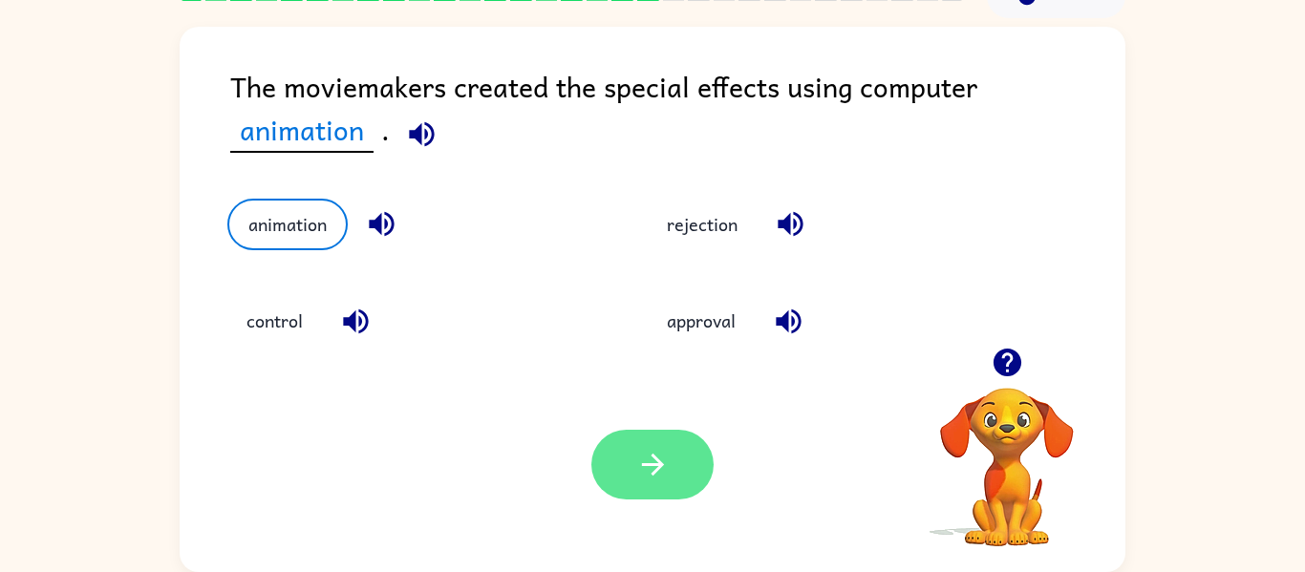
click at [613, 450] on button "button" at bounding box center [653, 465] width 122 height 70
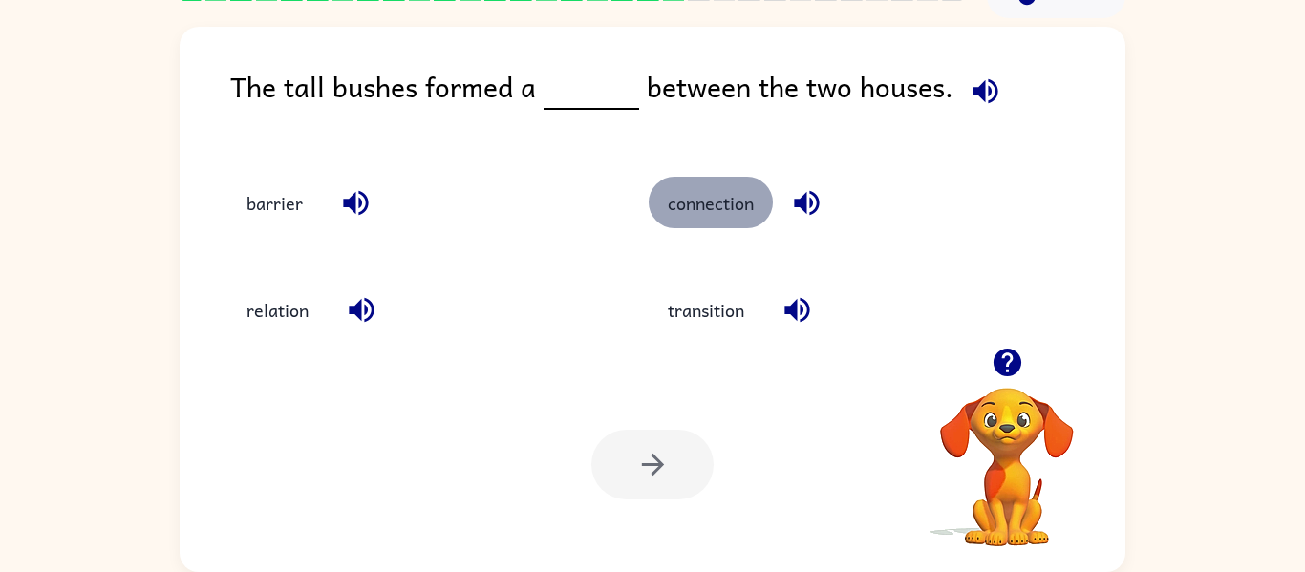
click at [700, 202] on button "connection" at bounding box center [711, 203] width 124 height 52
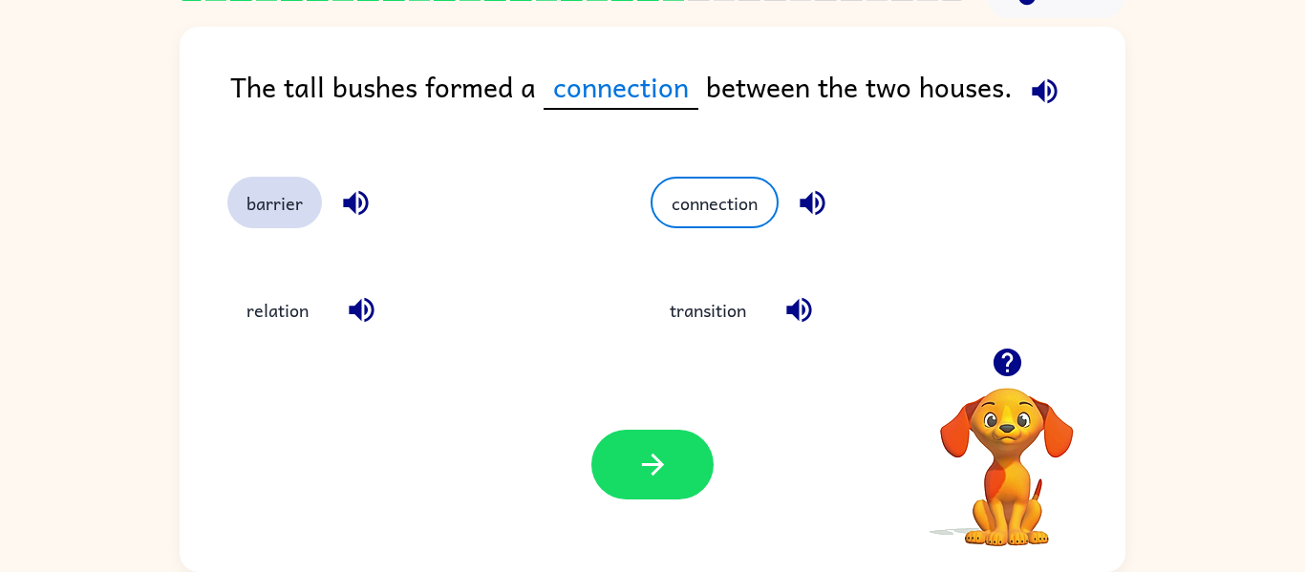
click at [282, 216] on button "barrier" at bounding box center [274, 203] width 95 height 52
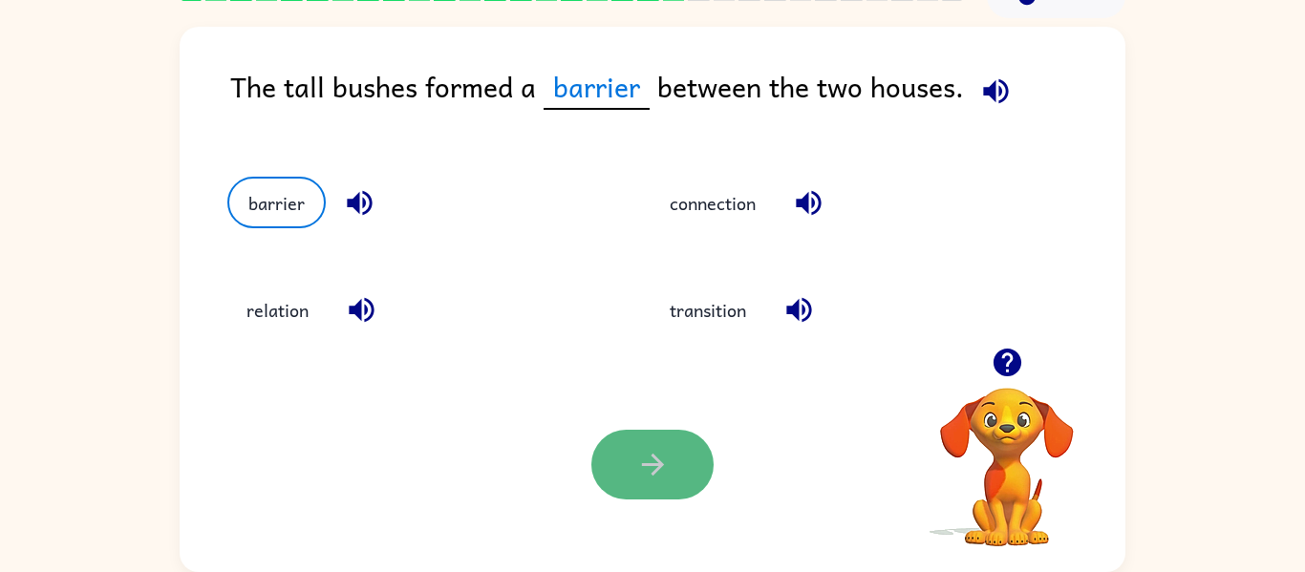
click at [628, 444] on button "button" at bounding box center [653, 465] width 122 height 70
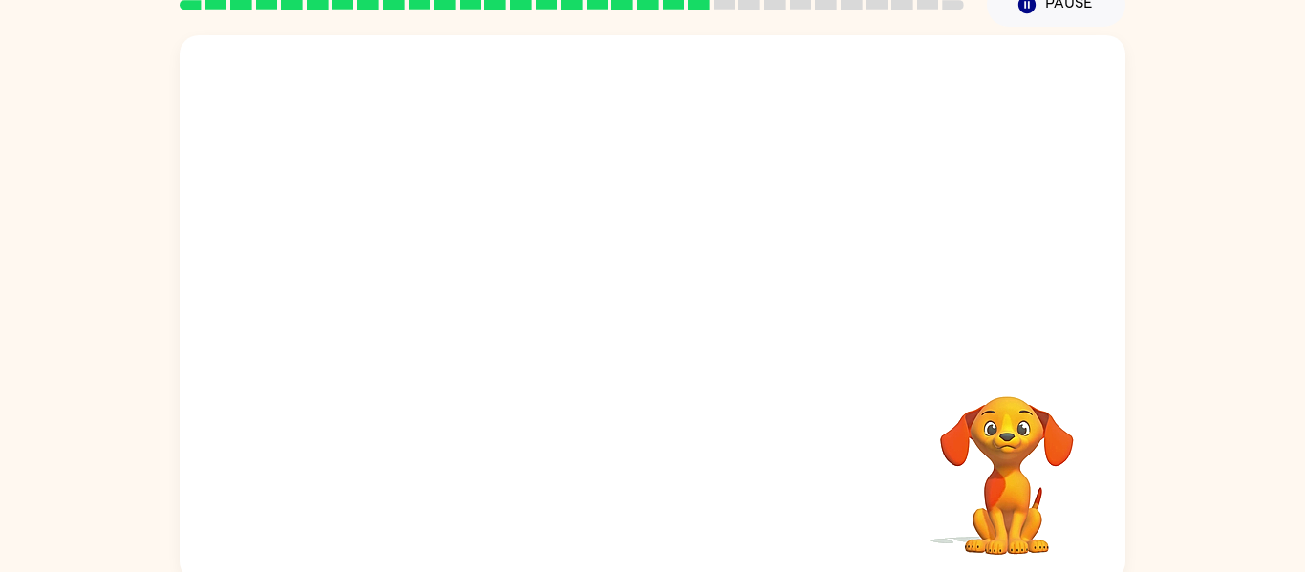
scroll to position [92, 0]
click at [466, 292] on video "Your browser must support playing .mp4 files to use Literably. Please try using…" at bounding box center [653, 194] width 946 height 321
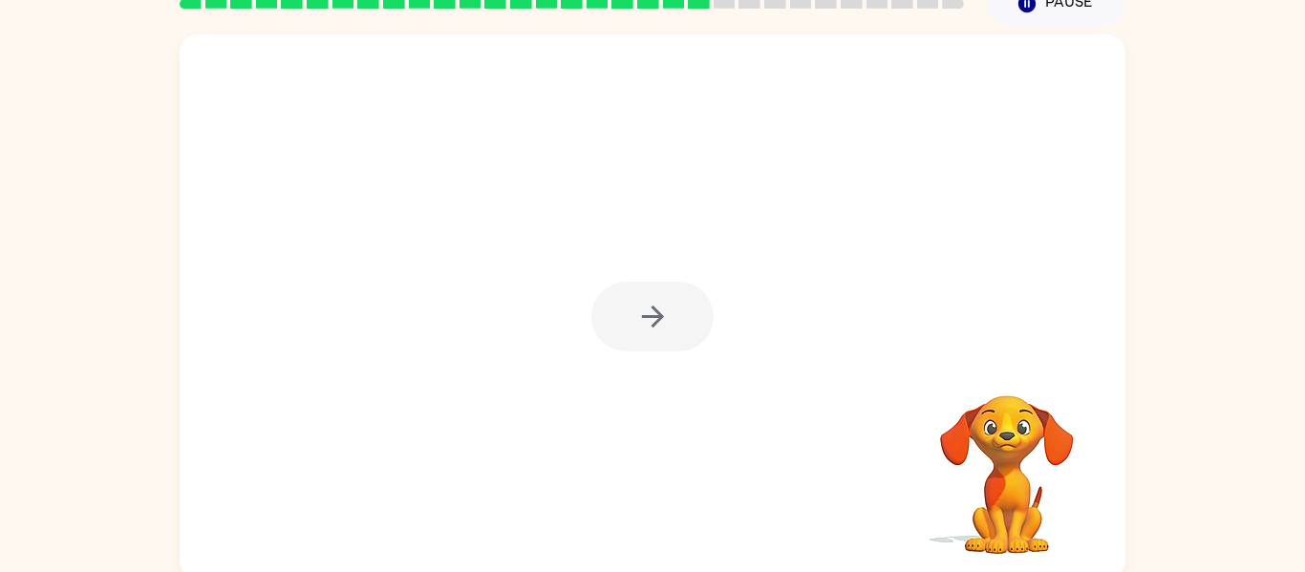
click at [627, 303] on div at bounding box center [653, 317] width 122 height 70
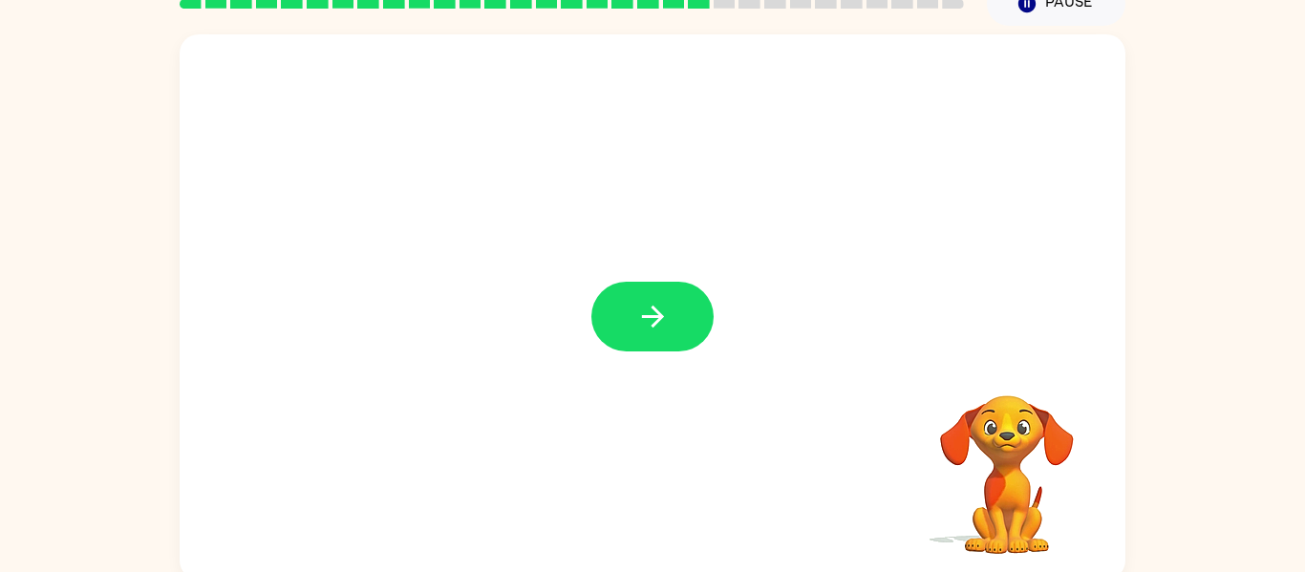
click at [627, 303] on button "button" at bounding box center [653, 317] width 122 height 70
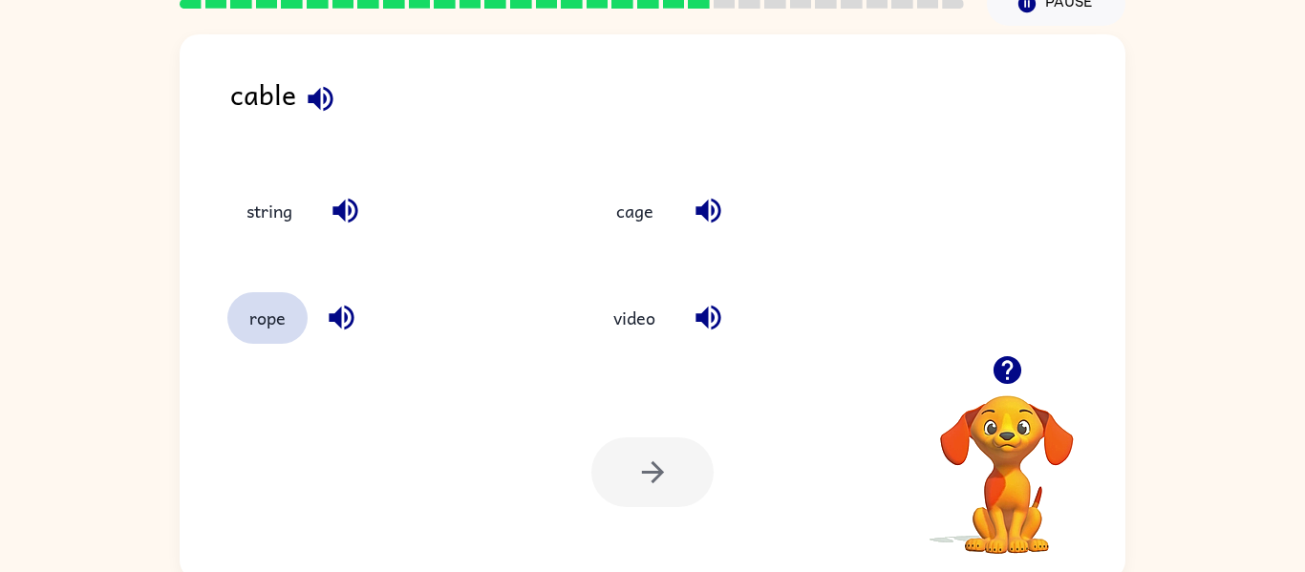
click at [266, 316] on button "rope" at bounding box center [267, 318] width 80 height 52
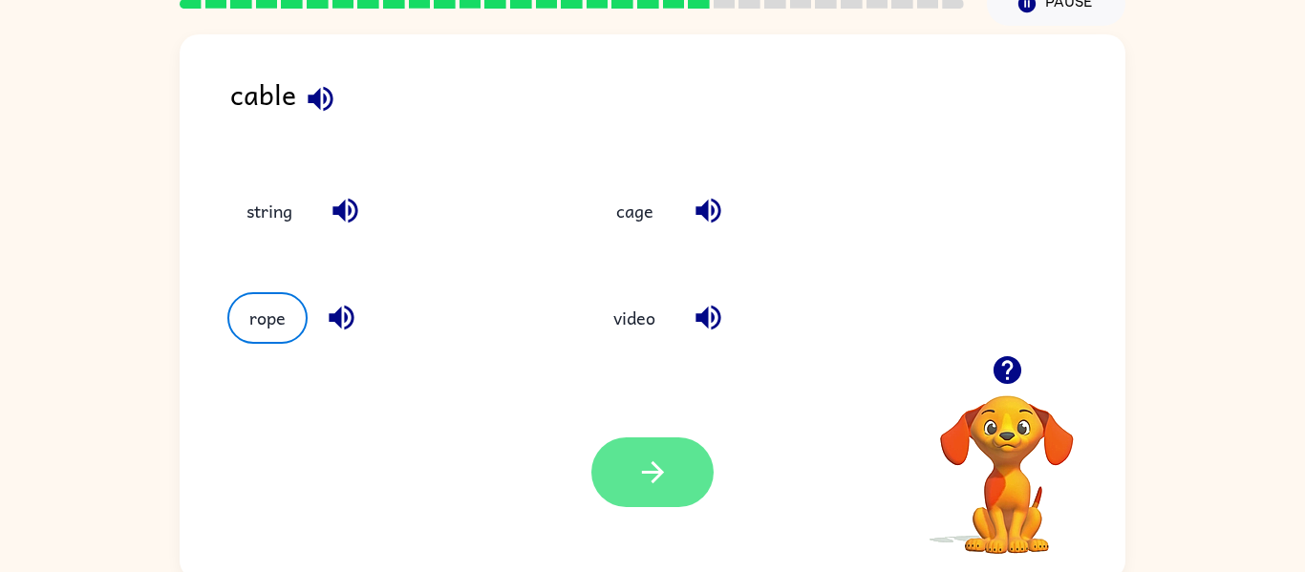
click at [686, 481] on button "button" at bounding box center [653, 473] width 122 height 70
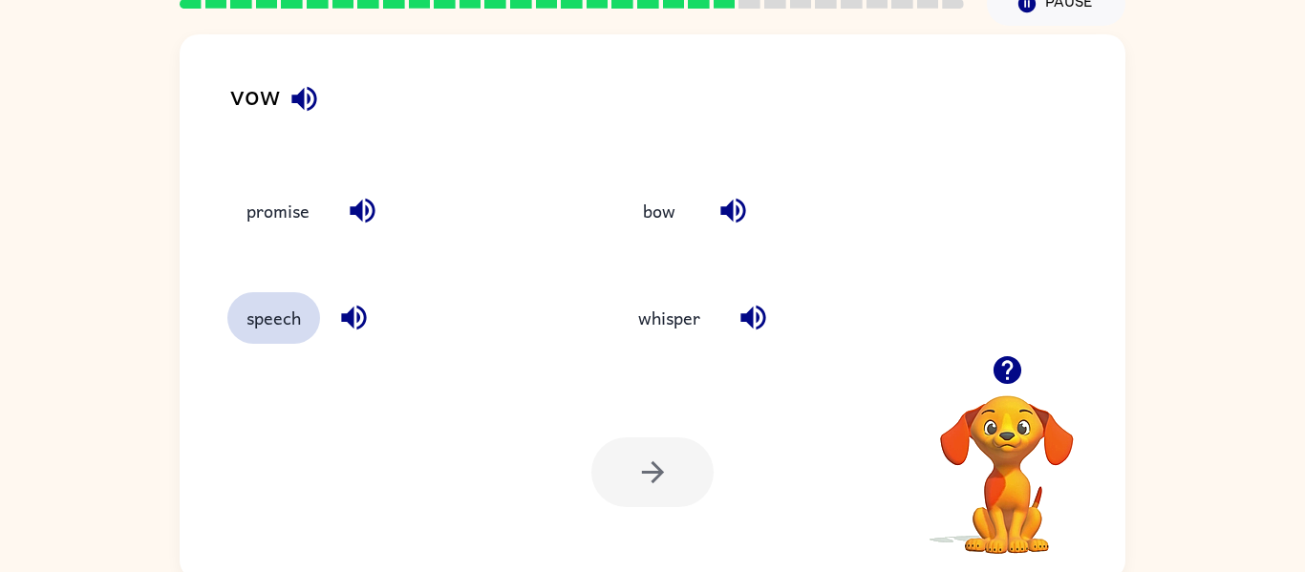
click at [294, 318] on button "speech" at bounding box center [273, 318] width 93 height 52
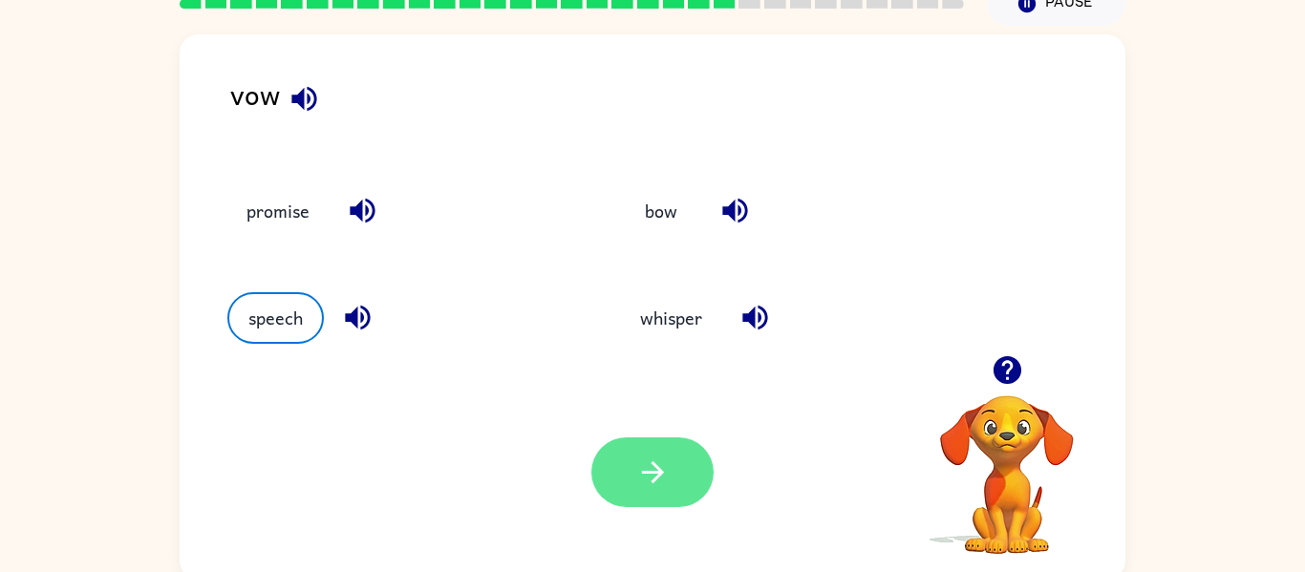
click at [642, 497] on button "button" at bounding box center [653, 473] width 122 height 70
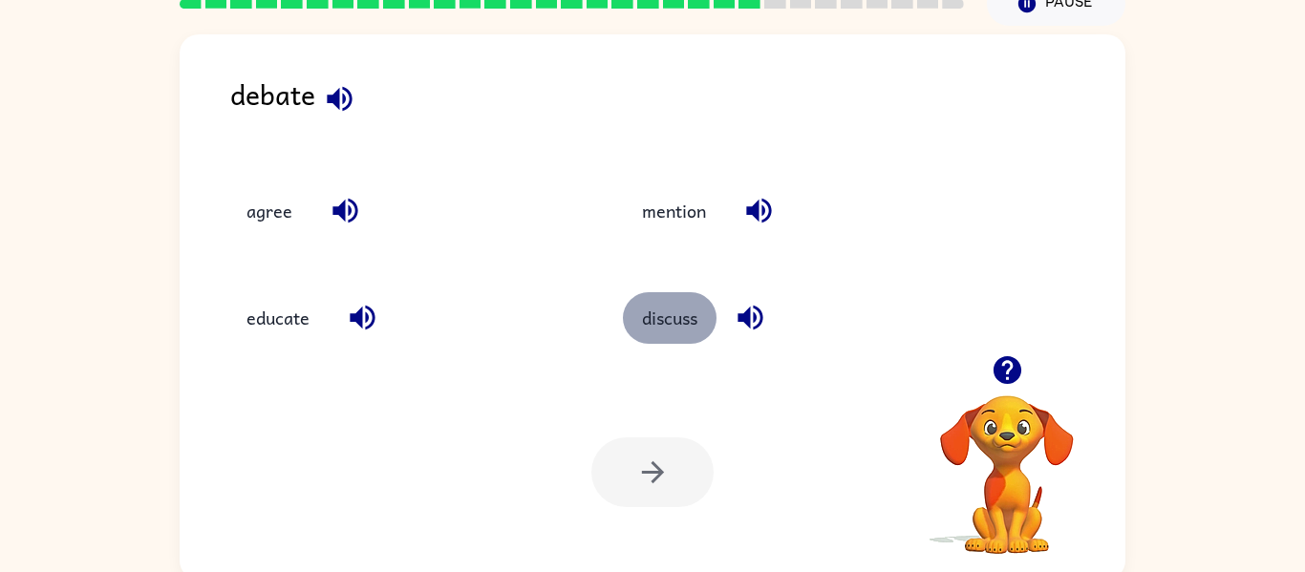
click at [691, 300] on button "discuss" at bounding box center [670, 318] width 94 height 52
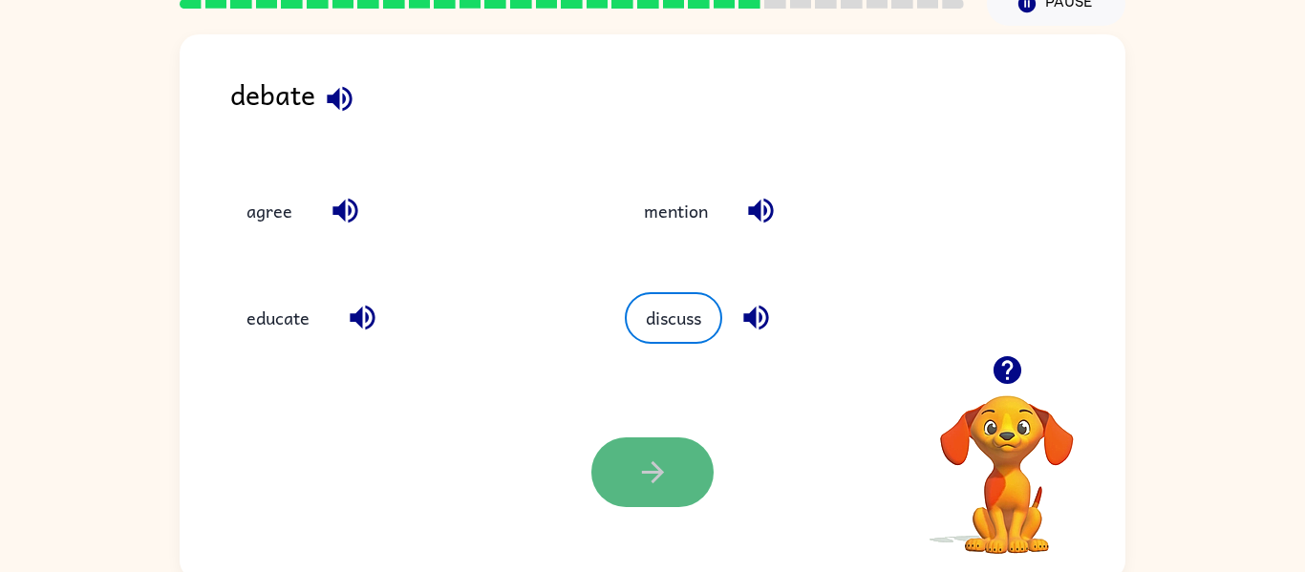
click at [657, 461] on icon "button" at bounding box center [652, 472] width 33 height 33
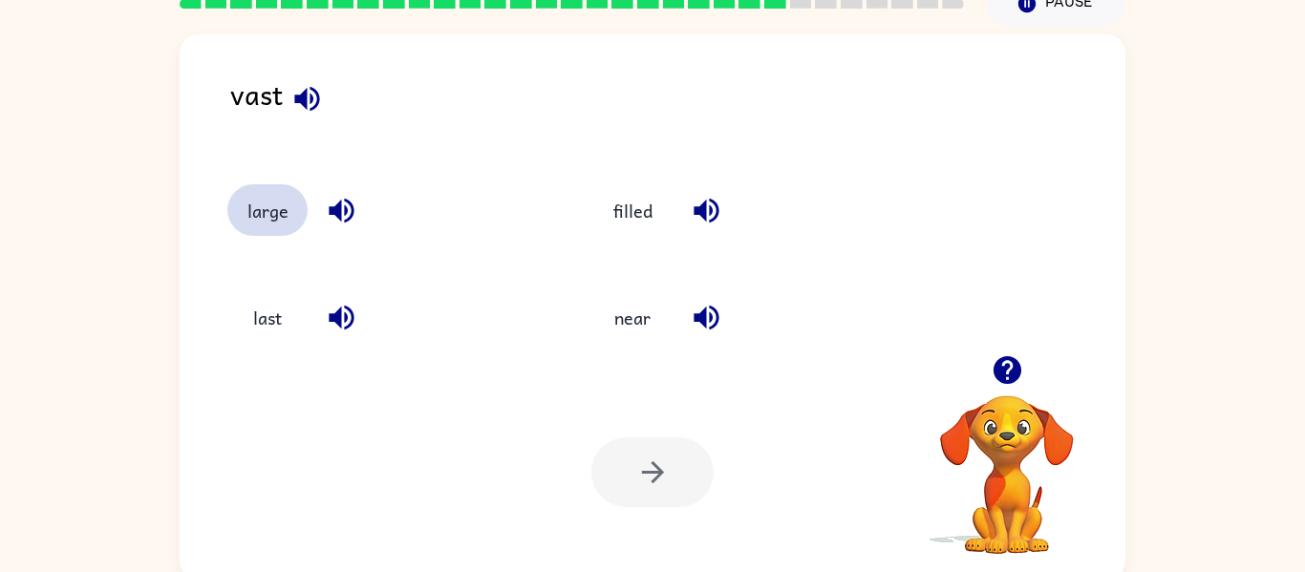
click at [286, 214] on button "large" at bounding box center [267, 210] width 80 height 52
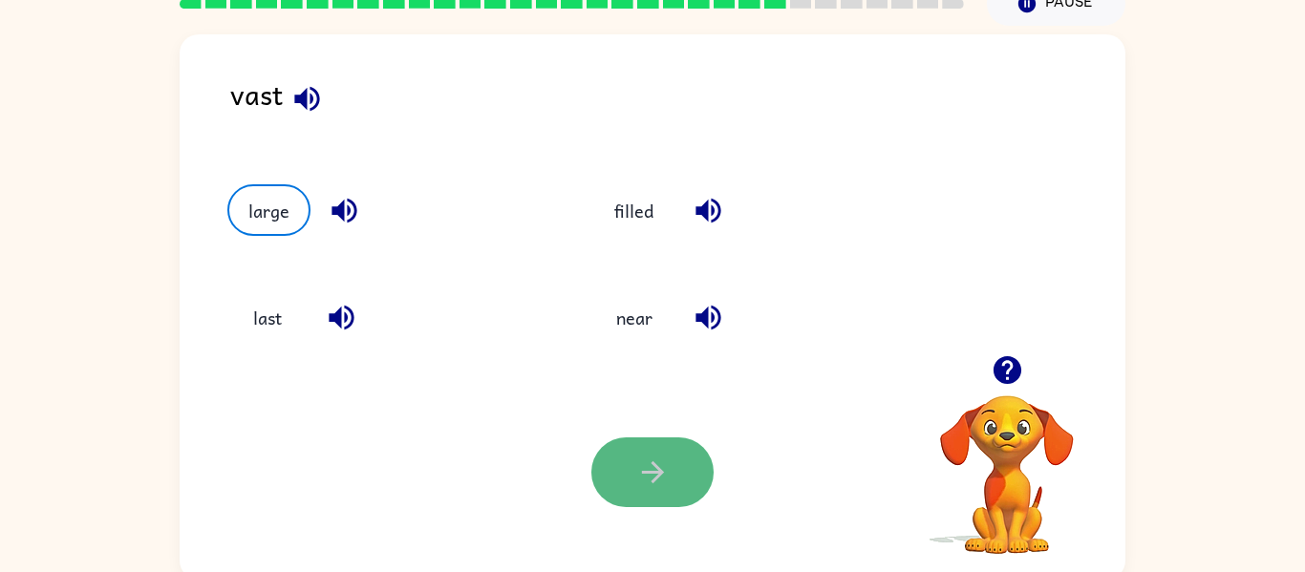
click at [678, 481] on button "button" at bounding box center [653, 473] width 122 height 70
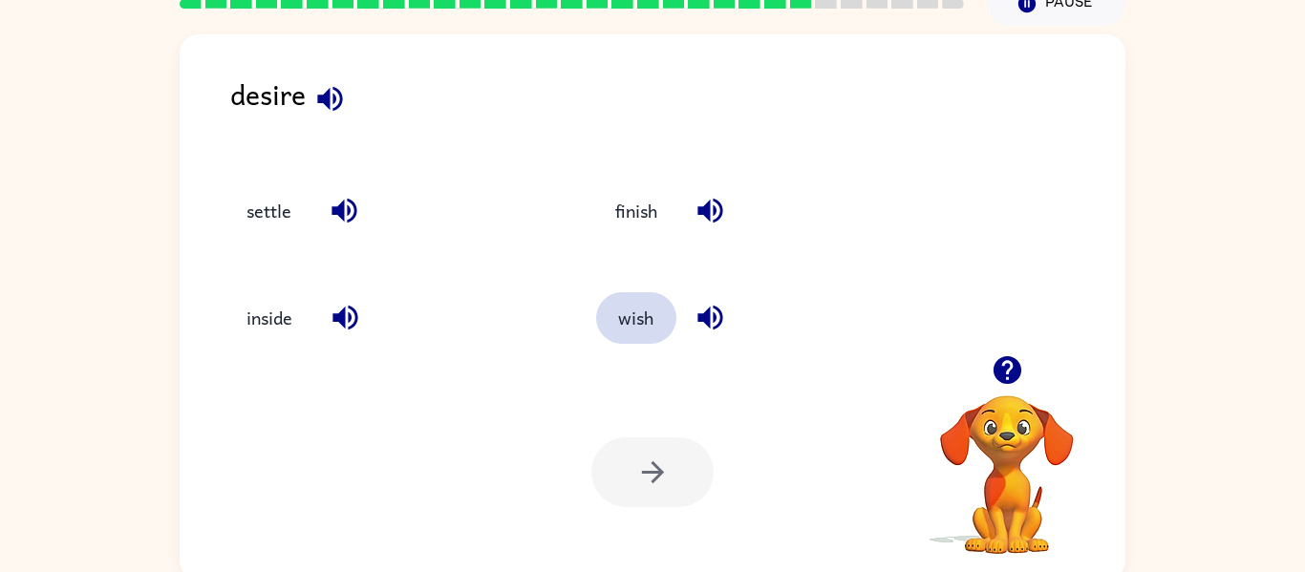
click at [649, 317] on button "wish" at bounding box center [636, 318] width 80 height 52
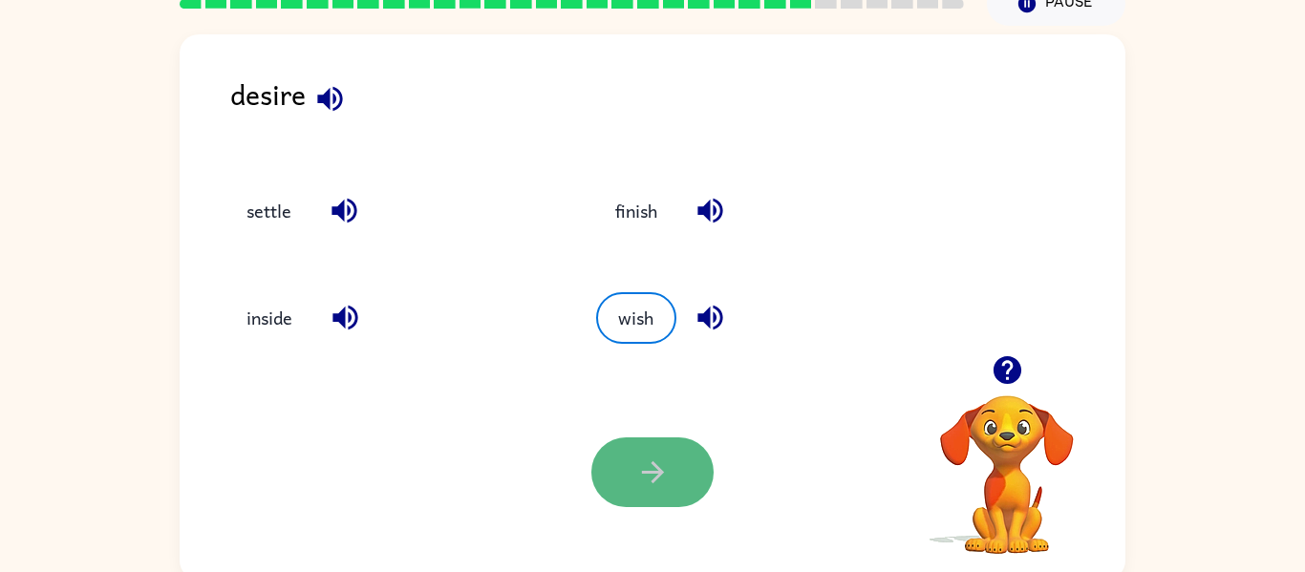
click at [663, 456] on icon "button" at bounding box center [652, 472] width 33 height 33
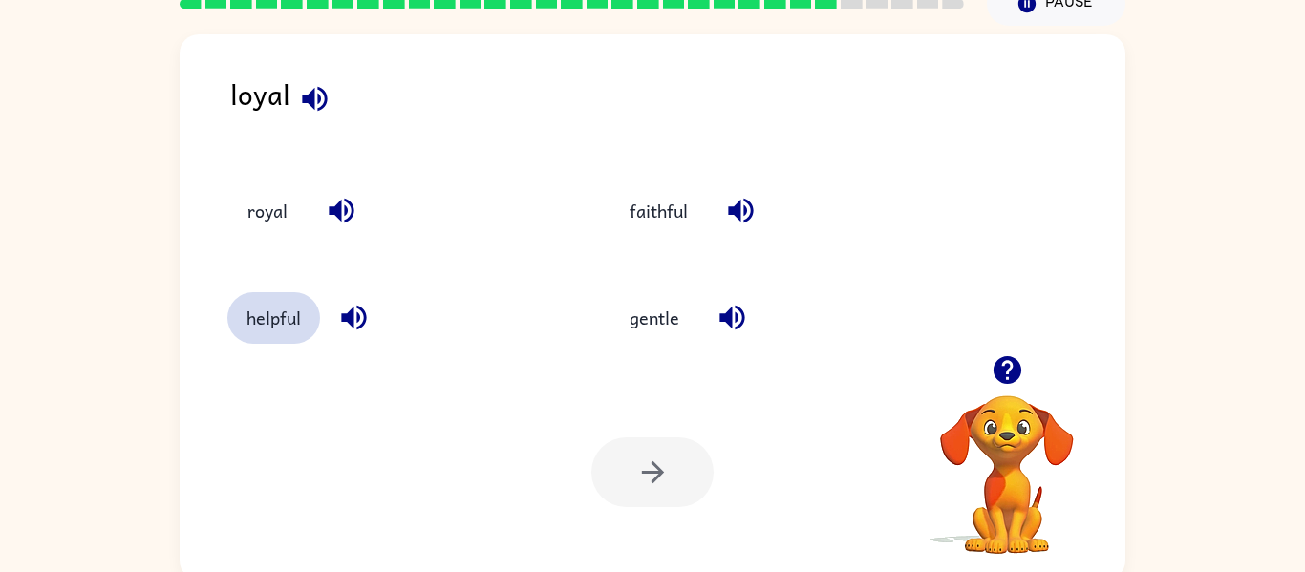
click at [297, 319] on button "helpful" at bounding box center [273, 318] width 93 height 52
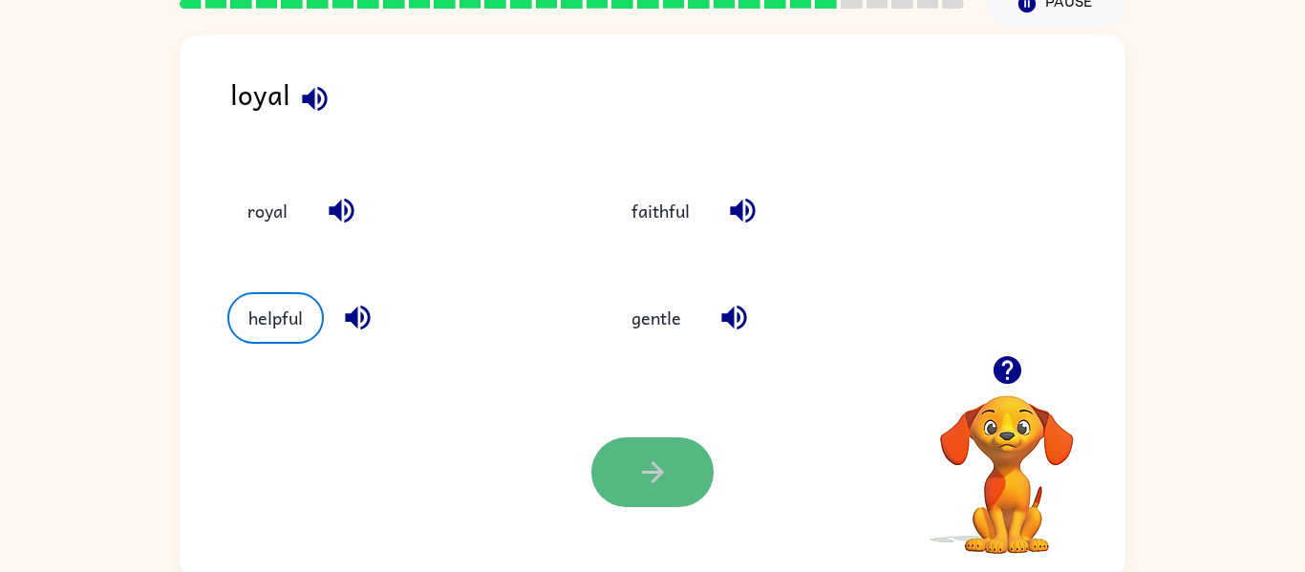
click at [646, 477] on icon "button" at bounding box center [652, 472] width 33 height 33
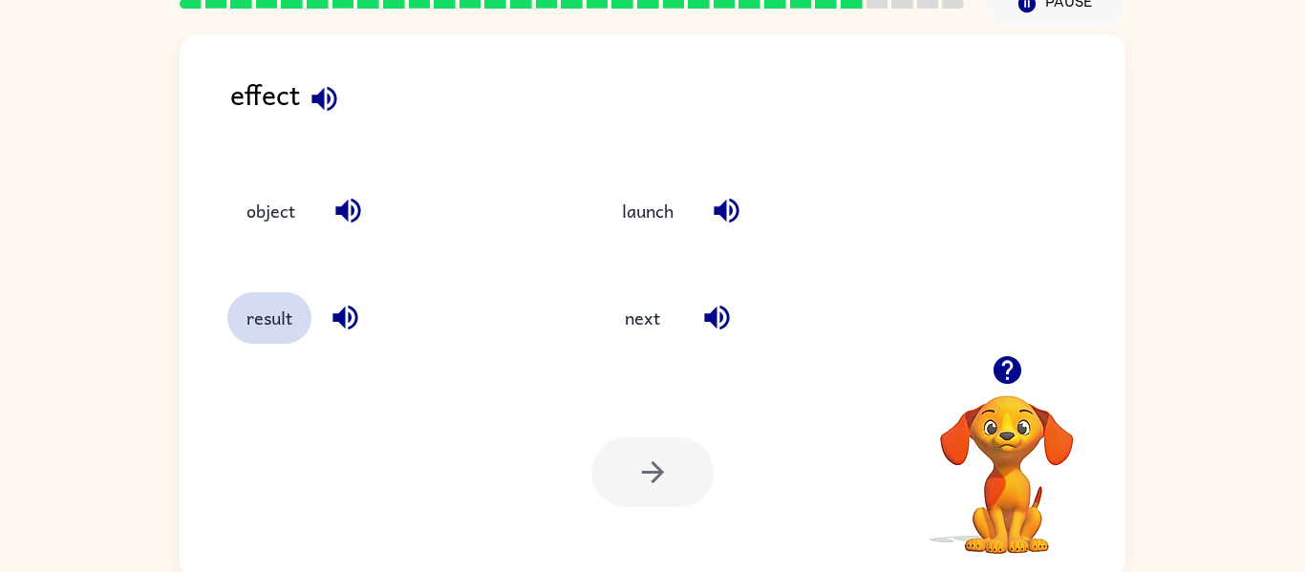
click at [283, 313] on button "result" at bounding box center [269, 318] width 84 height 52
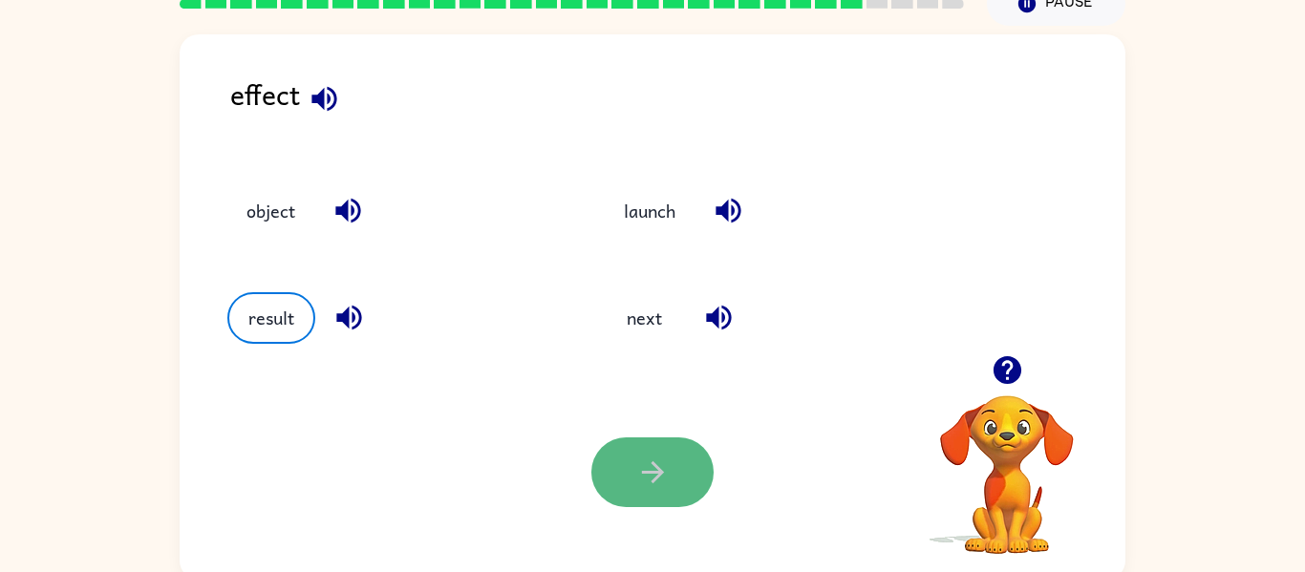
click at [658, 481] on icon "button" at bounding box center [652, 472] width 33 height 33
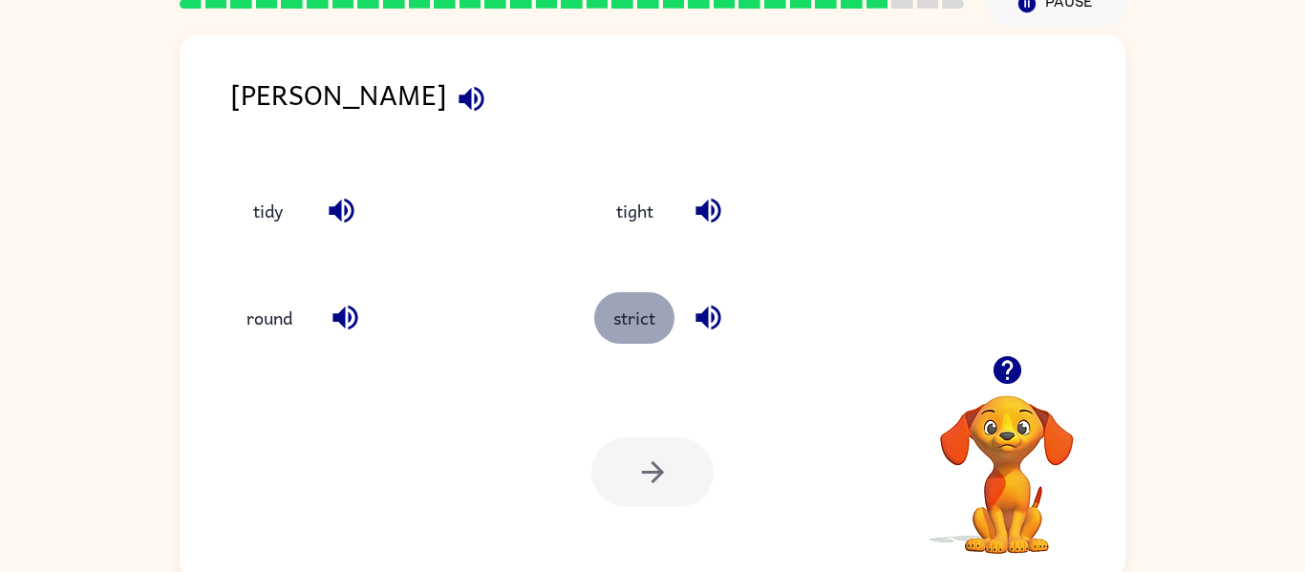
click at [621, 322] on button "strict" at bounding box center [634, 318] width 80 height 52
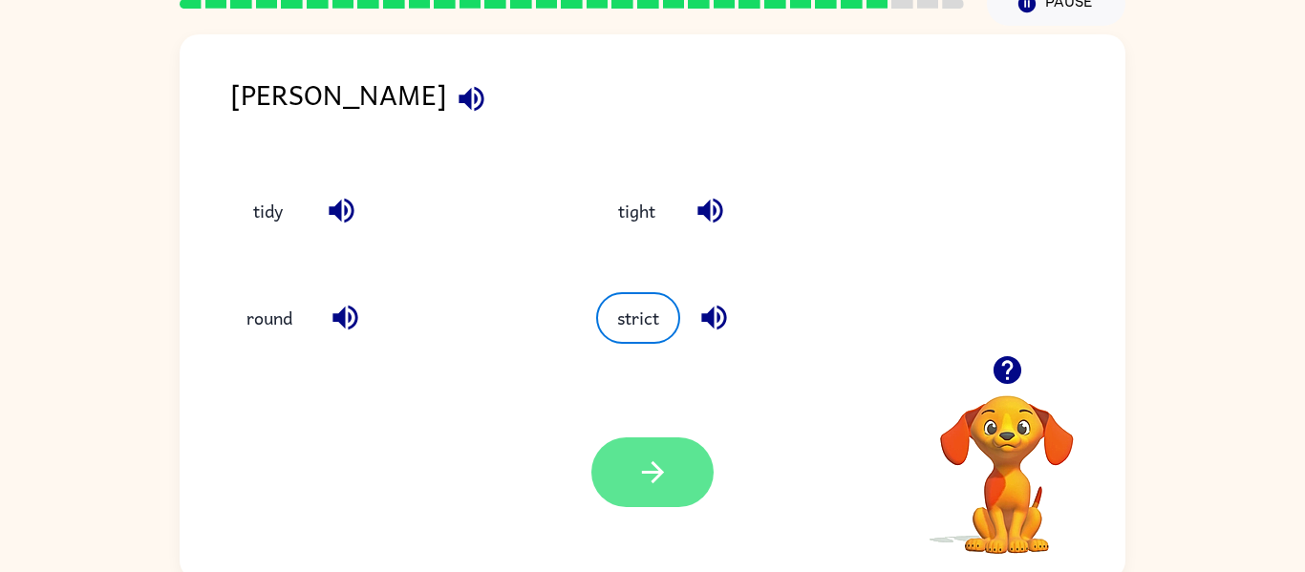
click at [672, 488] on button "button" at bounding box center [653, 473] width 122 height 70
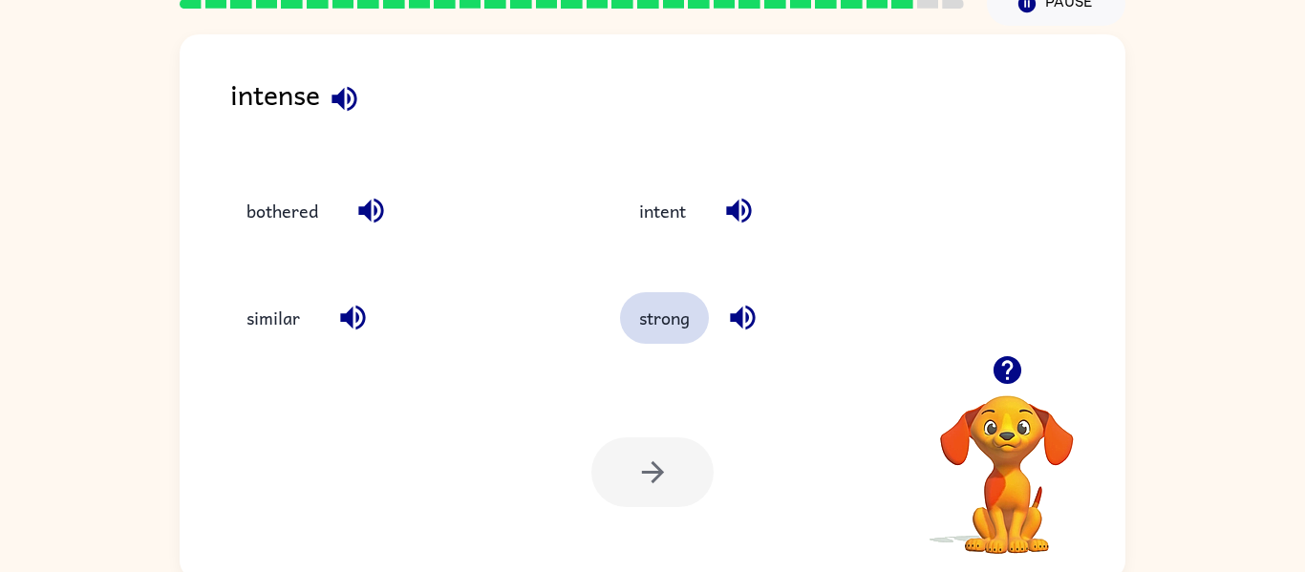
click at [679, 309] on button "strong" at bounding box center [664, 318] width 89 height 52
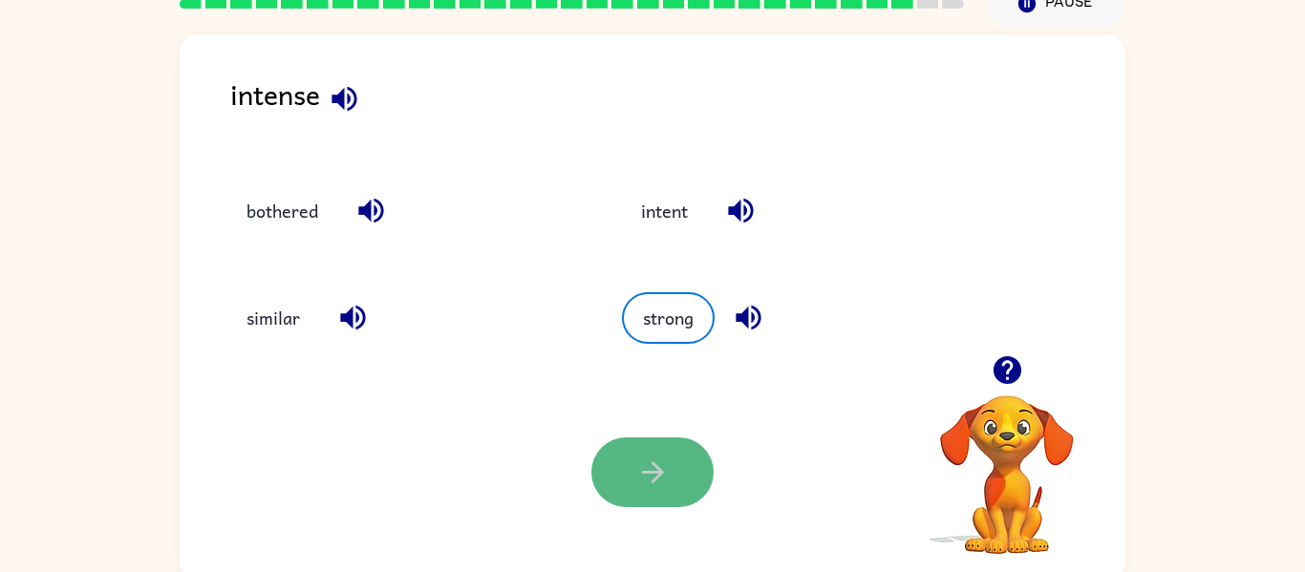
click at [693, 463] on button "button" at bounding box center [653, 473] width 122 height 70
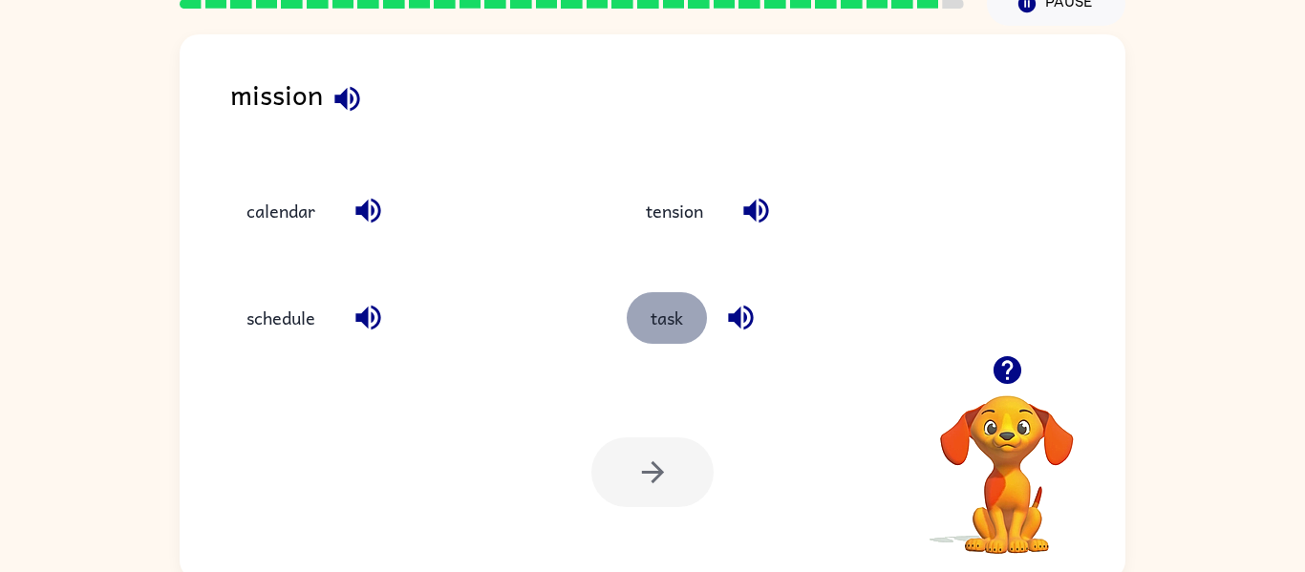
click at [667, 321] on button "task" at bounding box center [667, 318] width 80 height 52
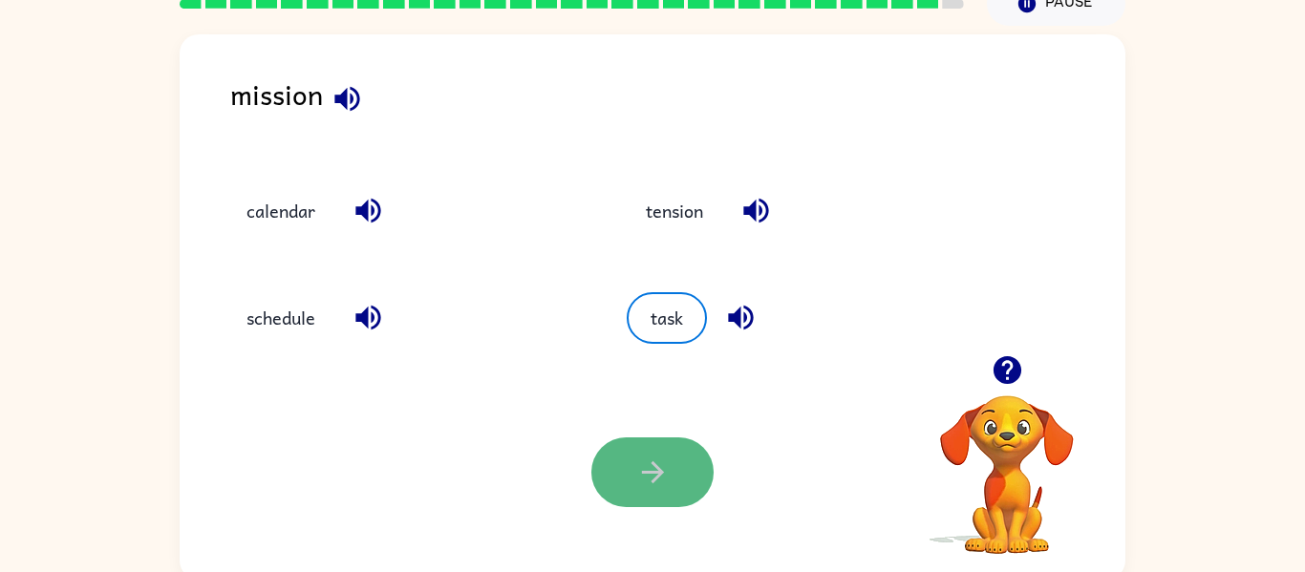
click at [624, 492] on button "button" at bounding box center [653, 473] width 122 height 70
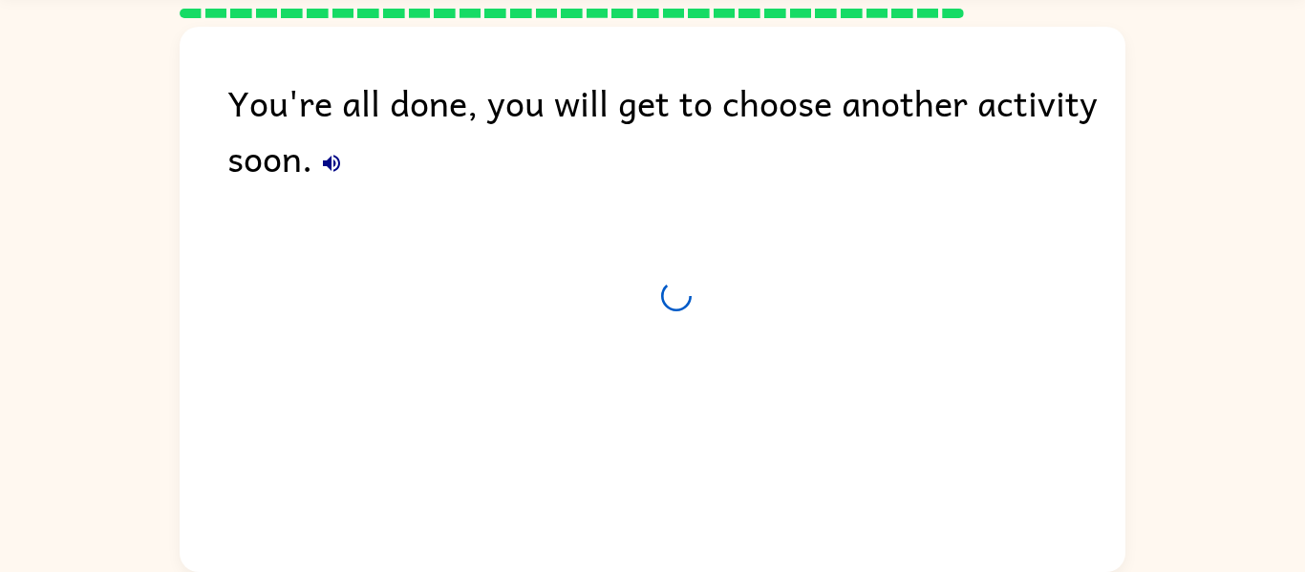
scroll to position [65, 0]
